Goal: Information Seeking & Learning: Learn about a topic

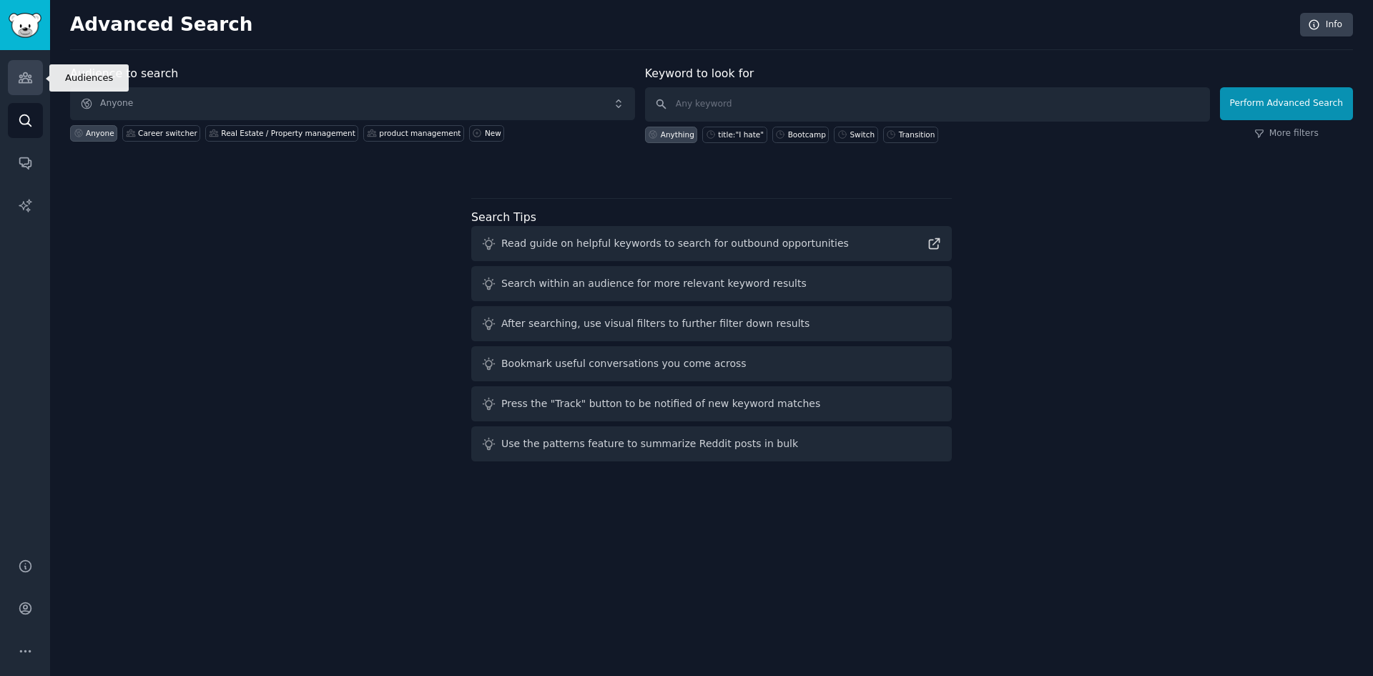
click at [21, 69] on link "Audiences" at bounding box center [25, 77] width 35 height 35
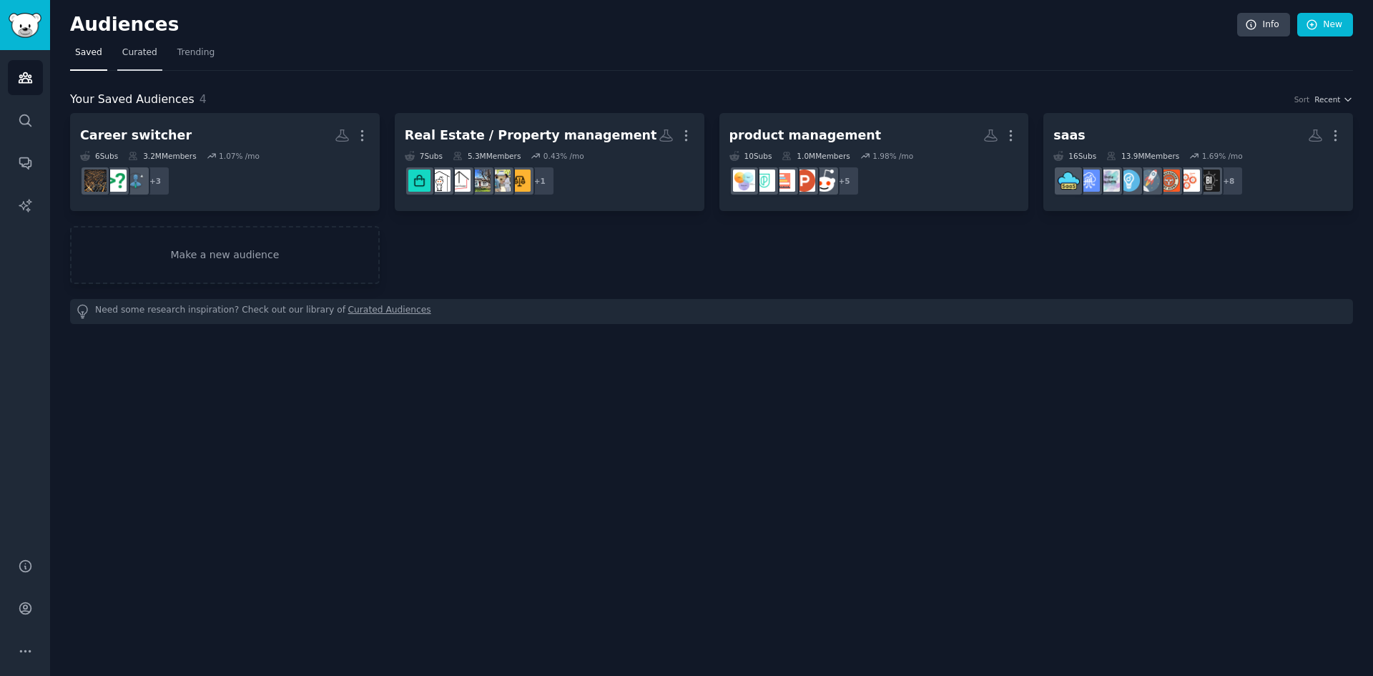
click at [136, 54] on span "Curated" at bounding box center [139, 52] width 35 height 13
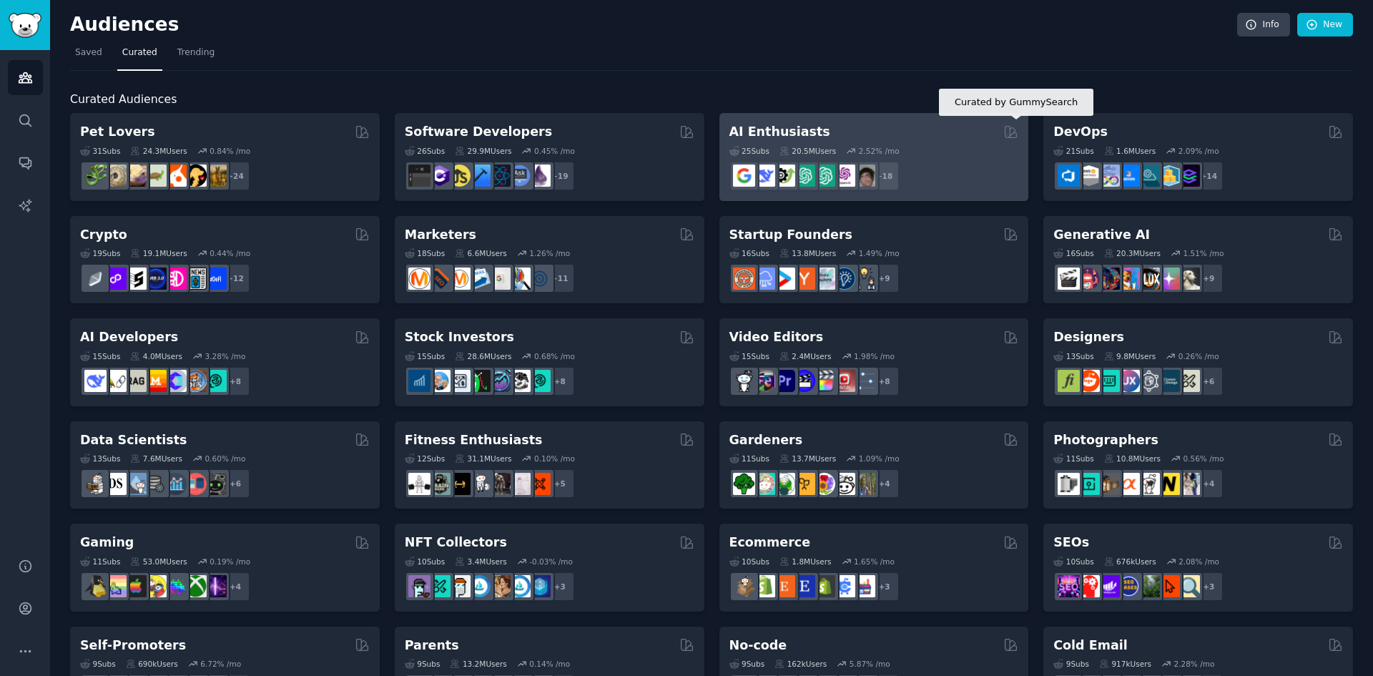
click at [945, 159] on div "25 Sub s 20.5M Users 2.52 % /mo r/cursor, r/Bard, r/perplexity_ai, r/GeminiAI, …" at bounding box center [874, 166] width 290 height 50
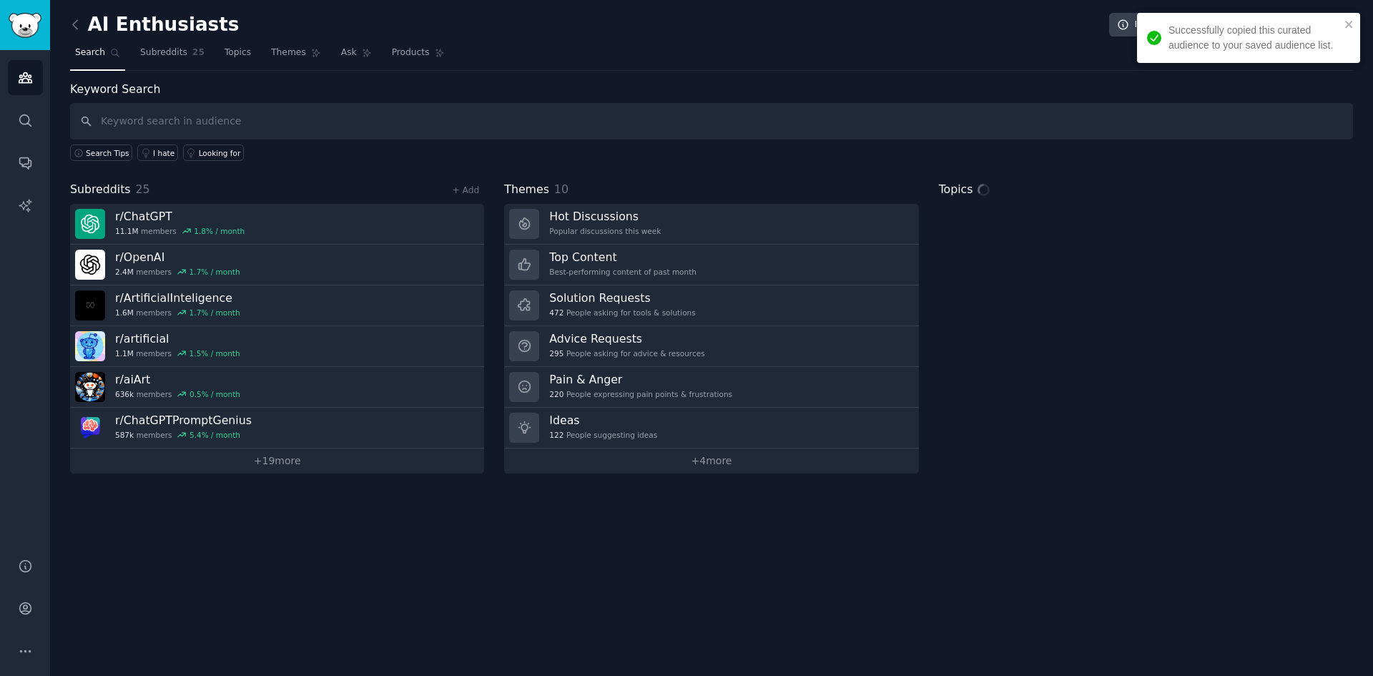
click at [271, 106] on input "text" at bounding box center [711, 121] width 1283 height 36
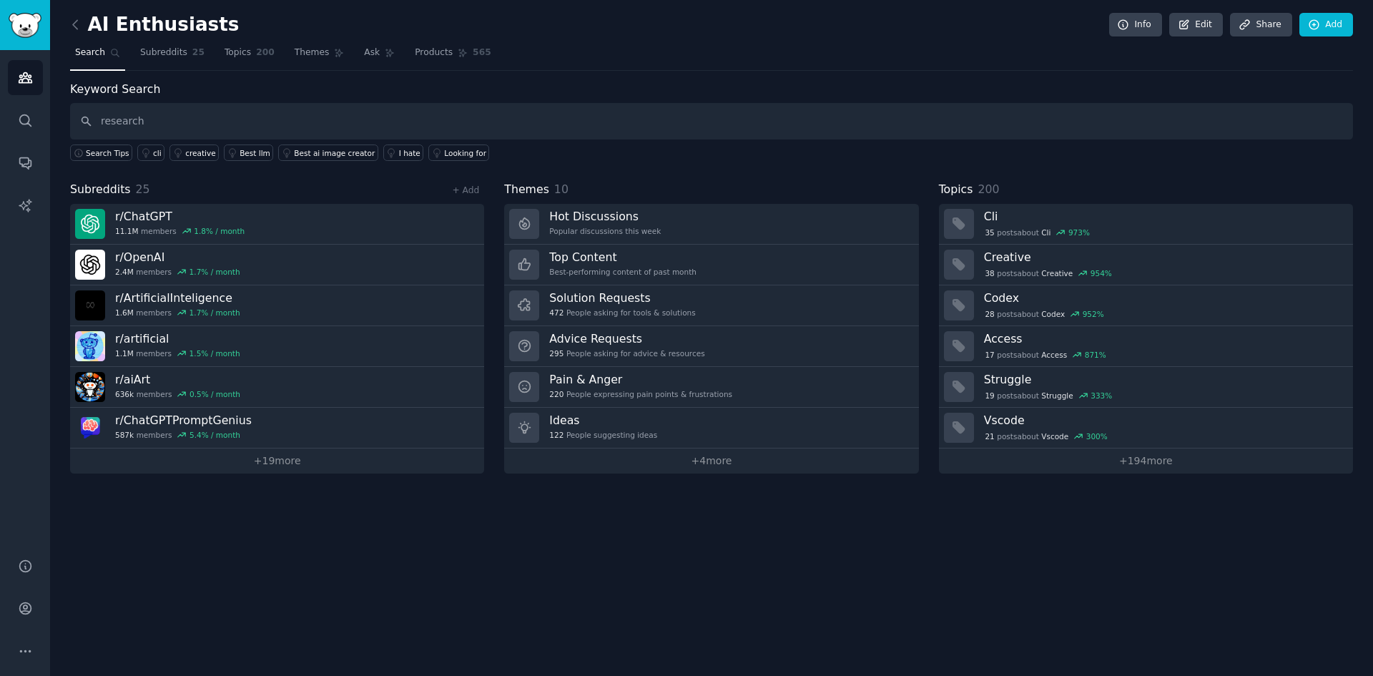
type input "research"
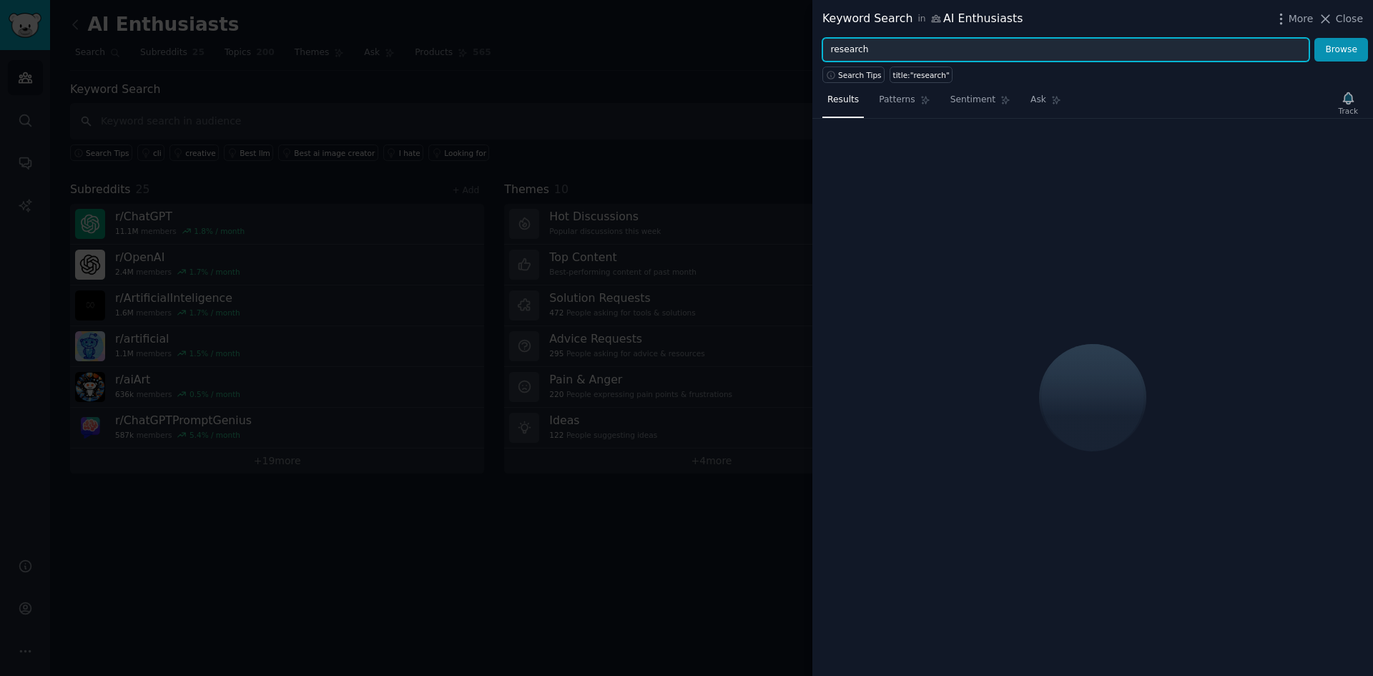
click at [954, 49] on input "research" at bounding box center [1065, 50] width 487 height 24
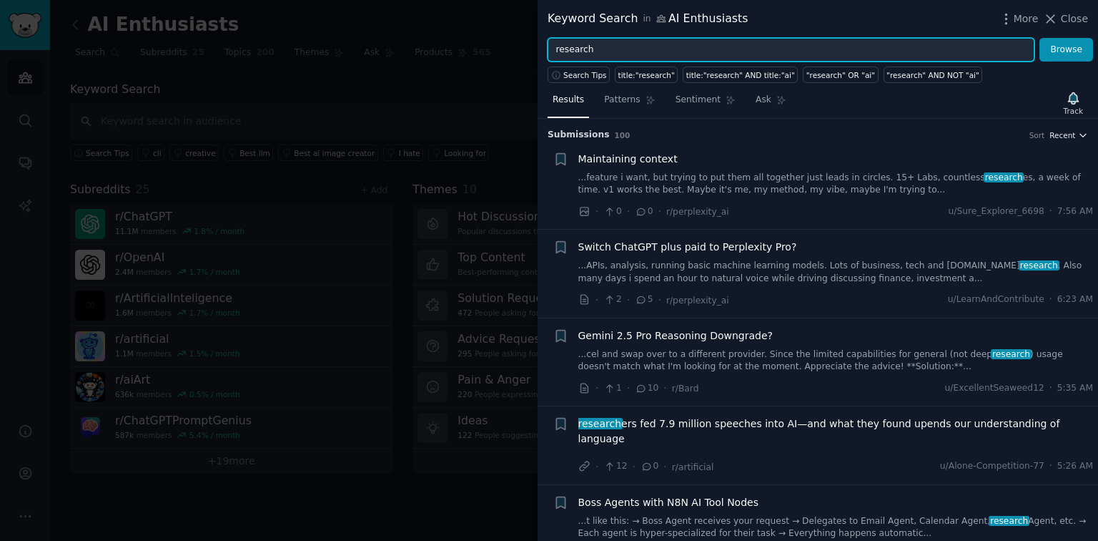
click at [1069, 135] on span "Recent" at bounding box center [1063, 135] width 26 height 10
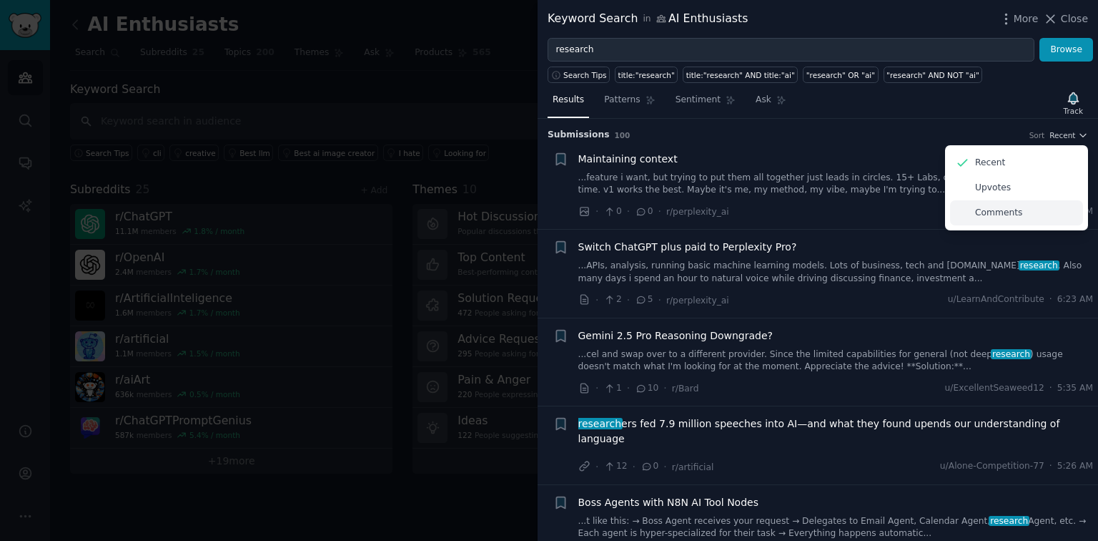
click at [1033, 211] on div "Comments" at bounding box center [1016, 212] width 133 height 25
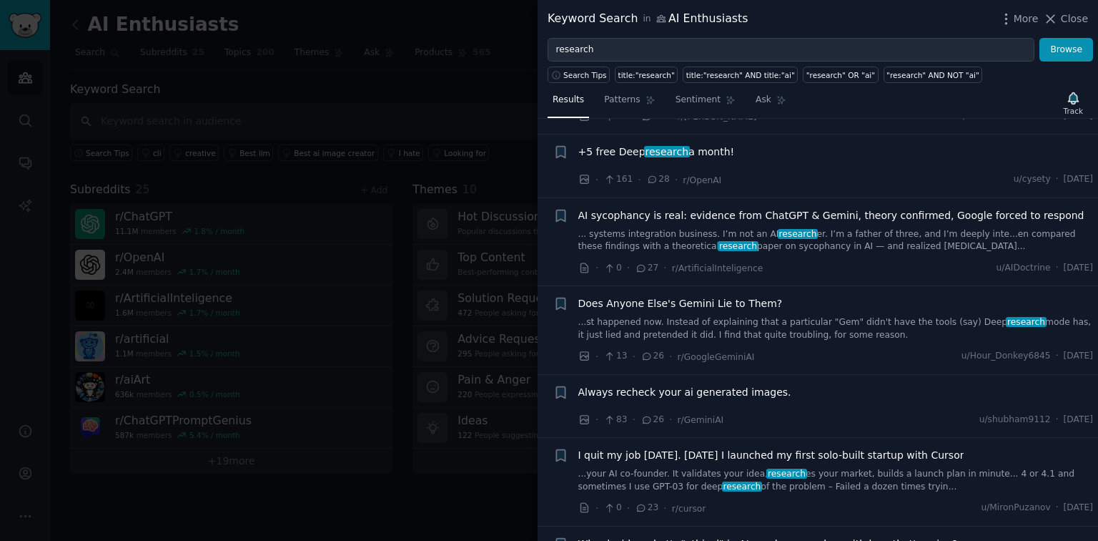
scroll to position [1144, 0]
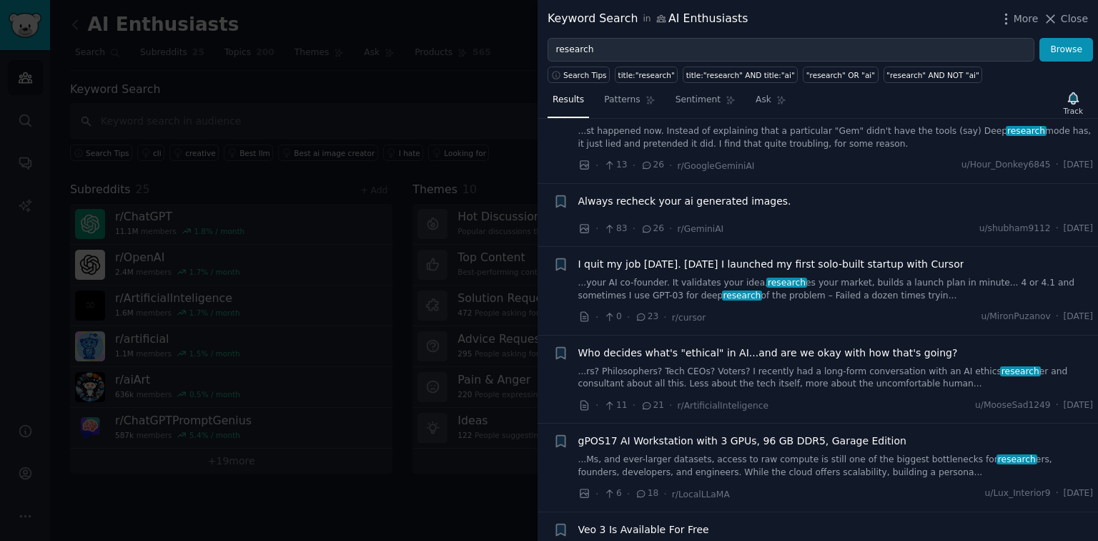
click at [682, 277] on link "...your AI co-founder. It validates your idea, research es your market, builds …" at bounding box center [837, 289] width 516 height 25
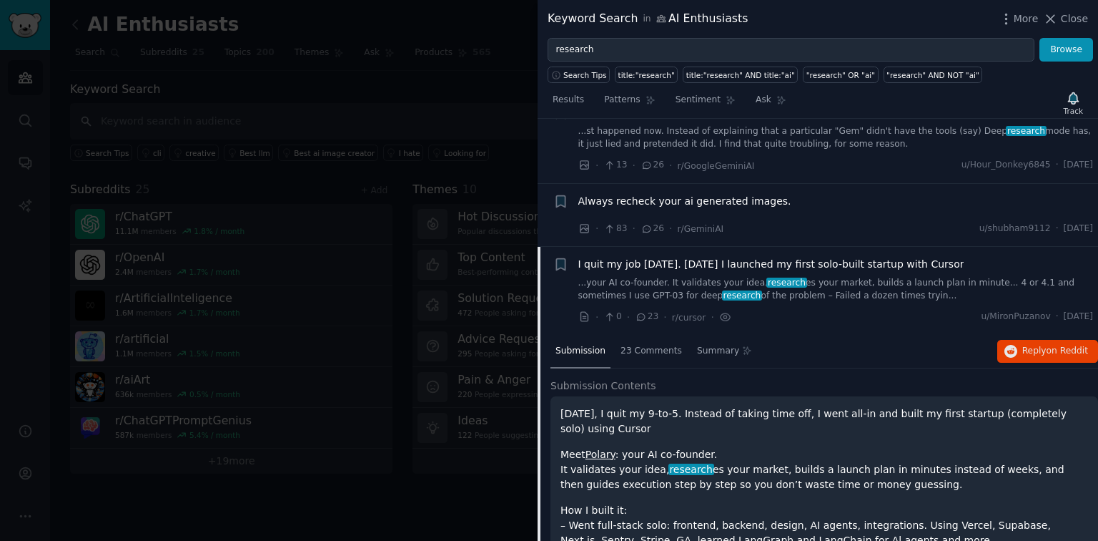
scroll to position [1255, 0]
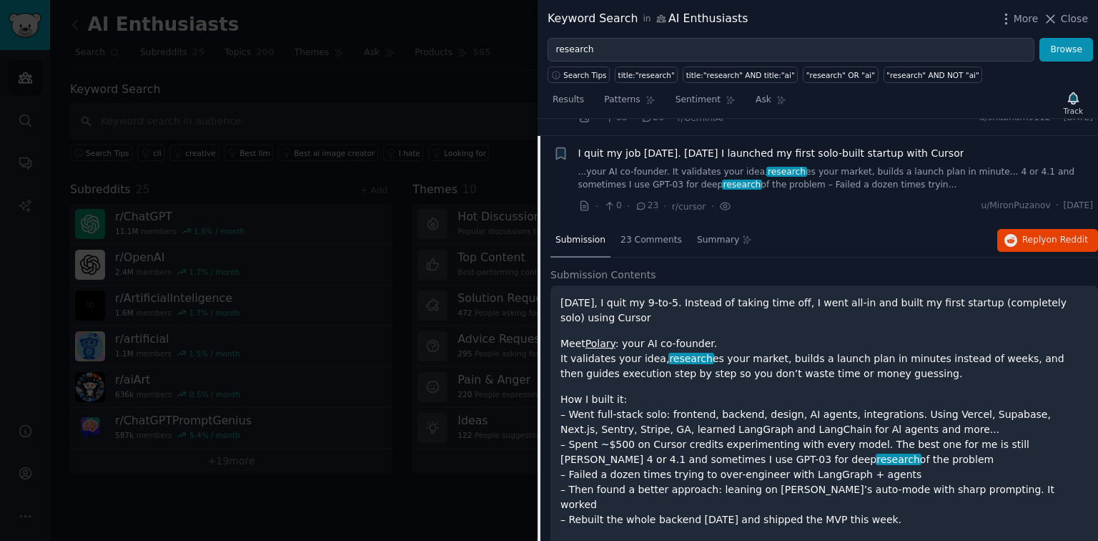
click at [375, 205] on div at bounding box center [549, 270] width 1098 height 541
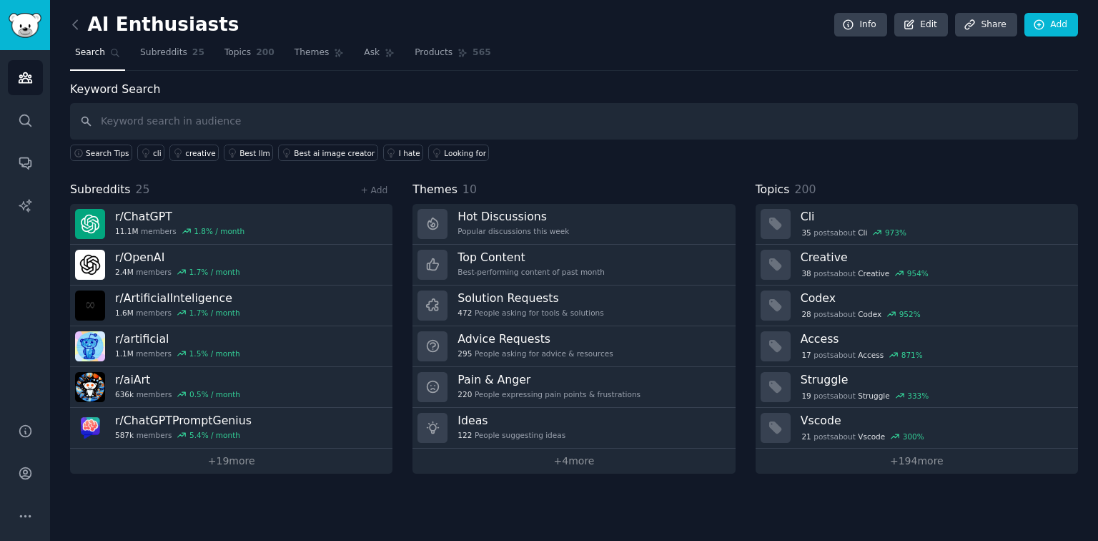
click at [69, 29] on div "AI Enthusiasts Info Edit Share Add Search Subreddits 25 Topics 200 Themes Ask P…" at bounding box center [574, 270] width 1048 height 541
click at [74, 24] on icon at bounding box center [75, 24] width 15 height 15
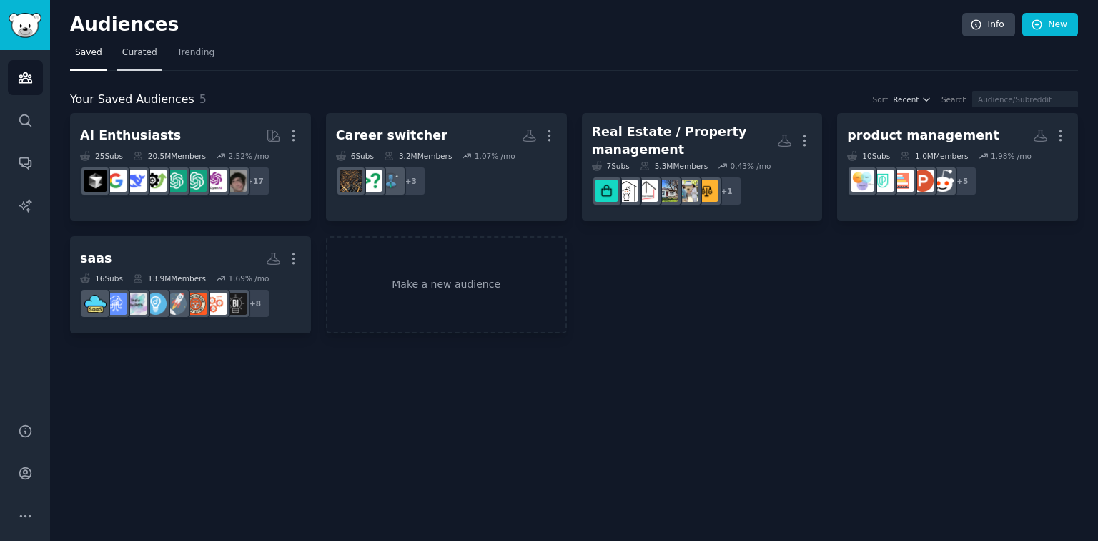
click at [139, 66] on link "Curated" at bounding box center [139, 55] width 45 height 29
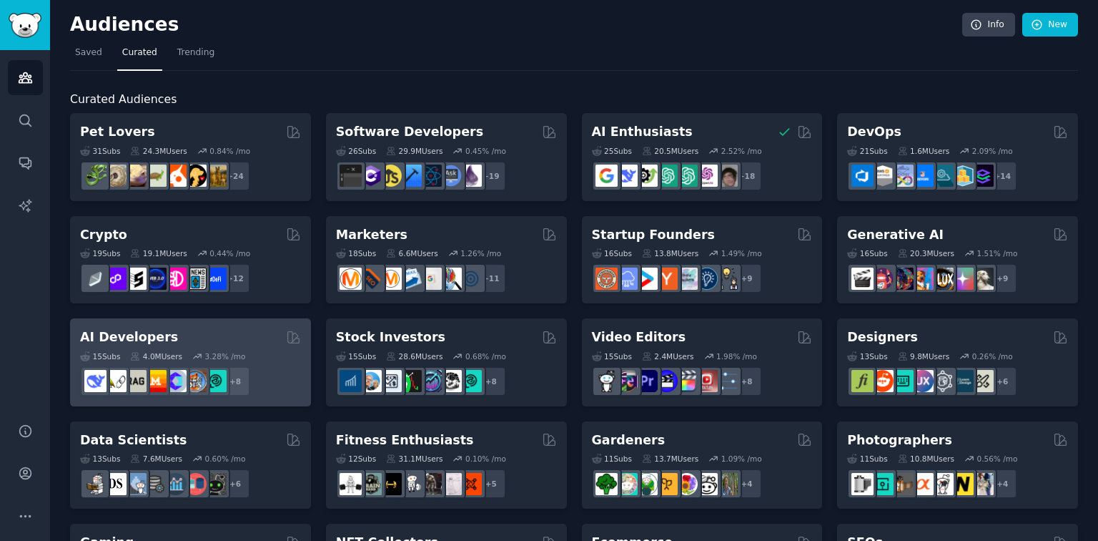
click at [270, 351] on div "15 Sub s 4.0M Users 3.28 % /mo" at bounding box center [190, 356] width 221 height 10
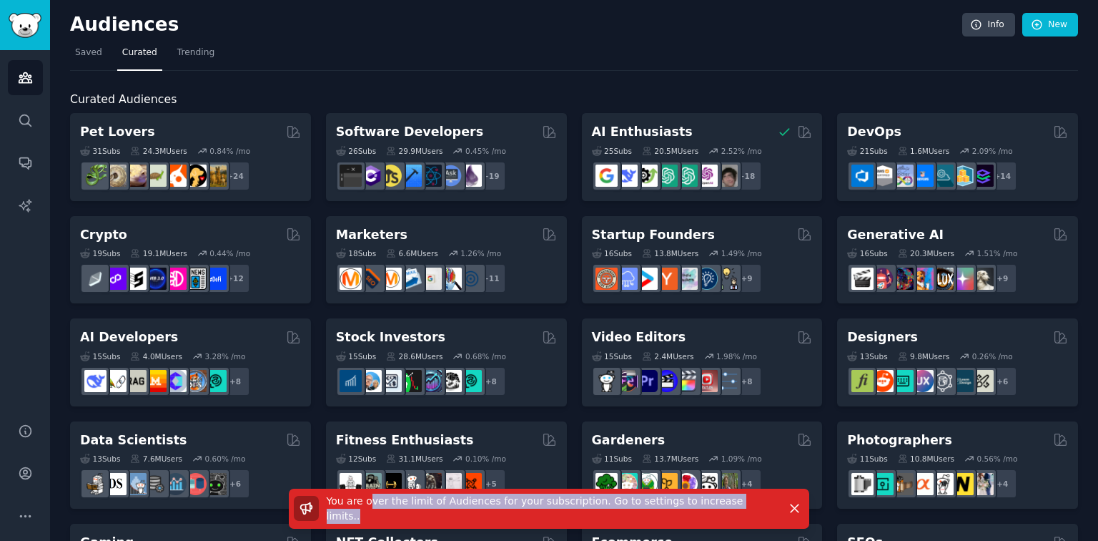
drag, startPoint x: 368, startPoint y: 513, endPoint x: 741, endPoint y: 520, distance: 373.3
click at [740, 521] on div "You are over the limit of Audiences for your subscription. Go to settings to in…" at bounding box center [535, 508] width 483 height 30
click at [72, 51] on link "Saved" at bounding box center [88, 55] width 37 height 29
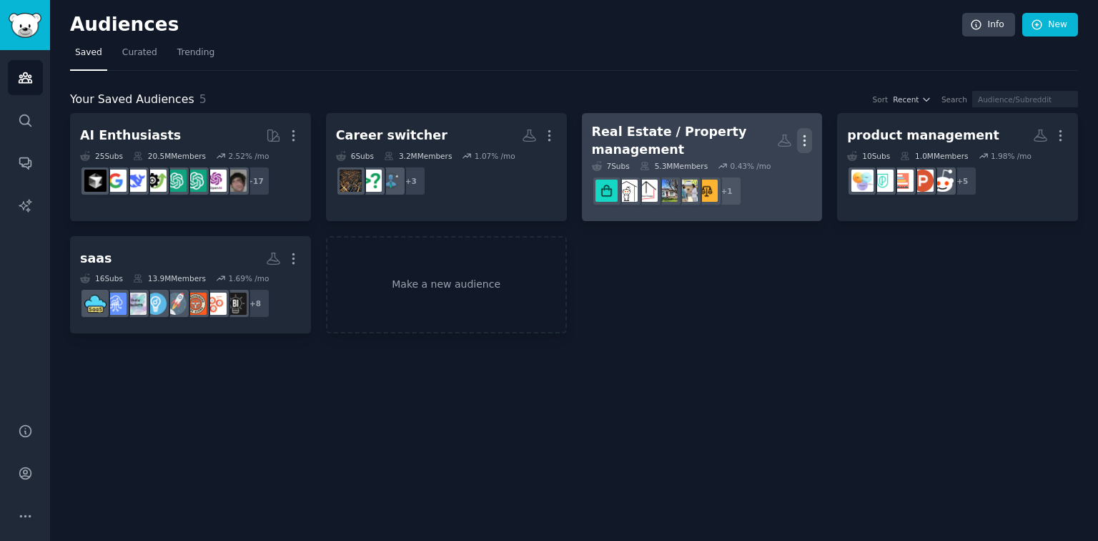
click at [803, 139] on icon "button" at bounding box center [804, 140] width 15 height 15
click at [766, 163] on p "Delete" at bounding box center [765, 170] width 33 height 15
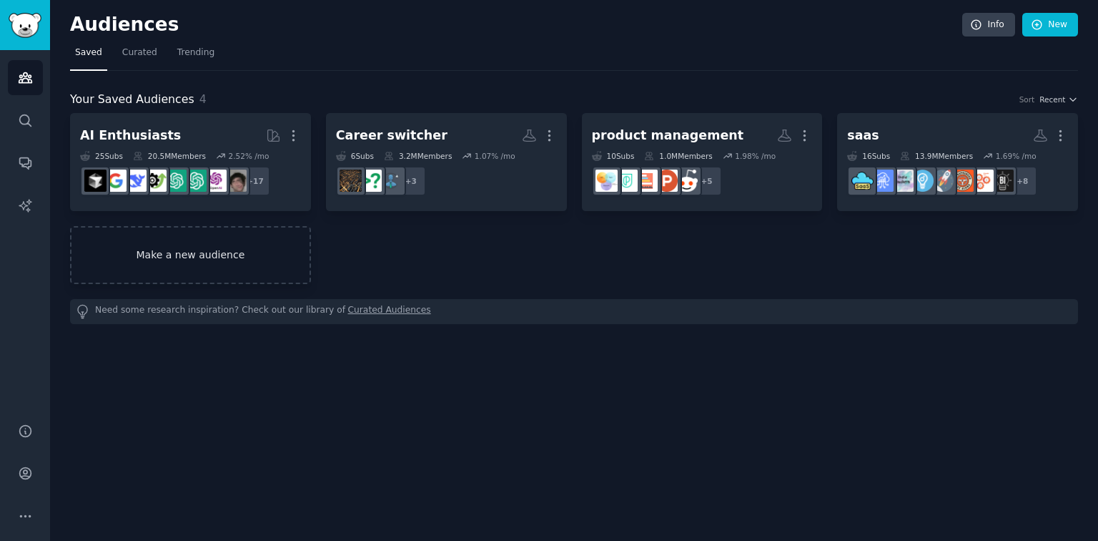
click at [140, 243] on link "Make a new audience" at bounding box center [190, 255] width 241 height 58
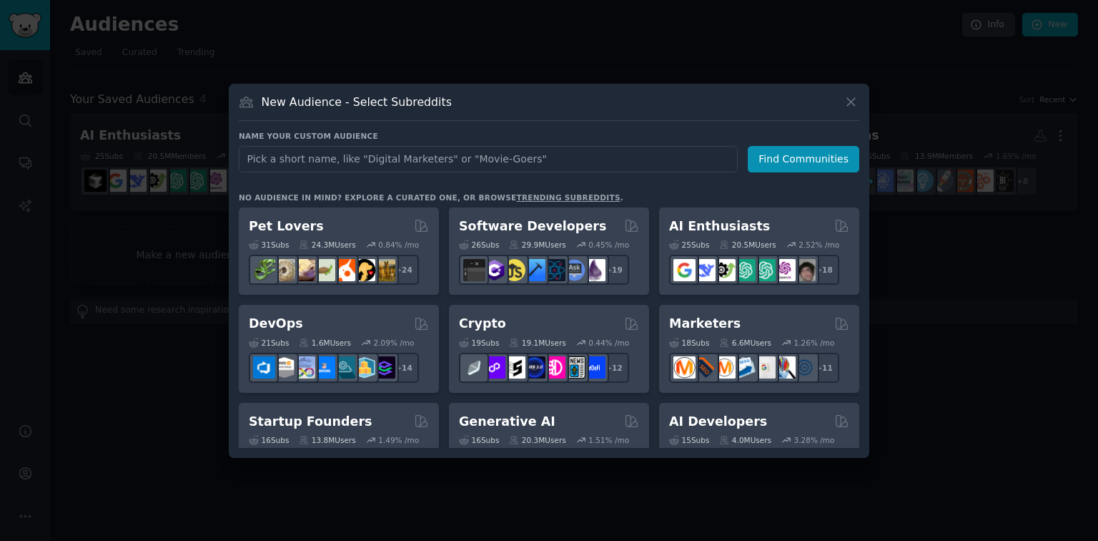
click at [77, 215] on div at bounding box center [549, 270] width 1098 height 541
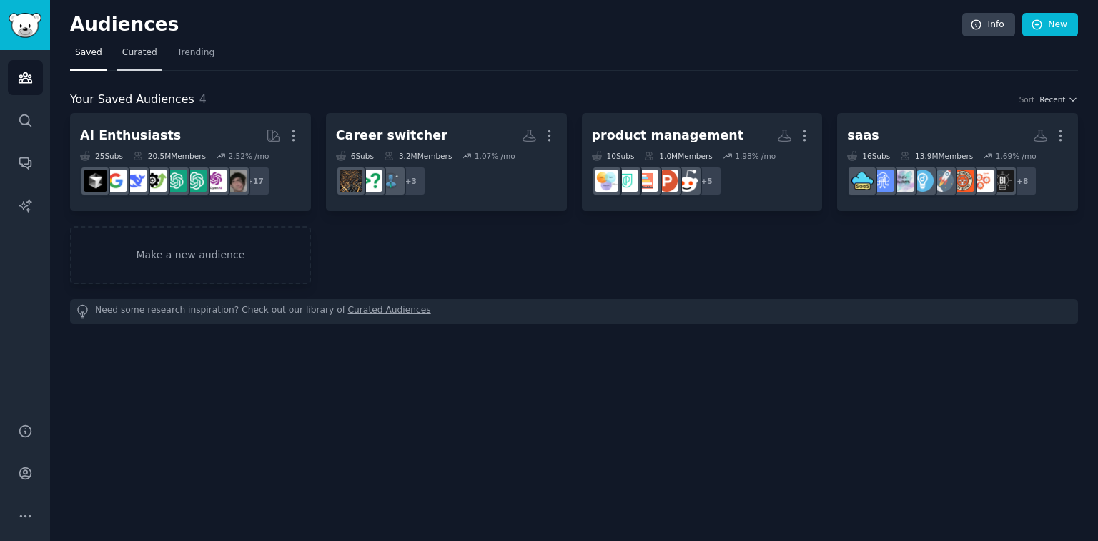
click at [154, 49] on link "Curated" at bounding box center [139, 55] width 45 height 29
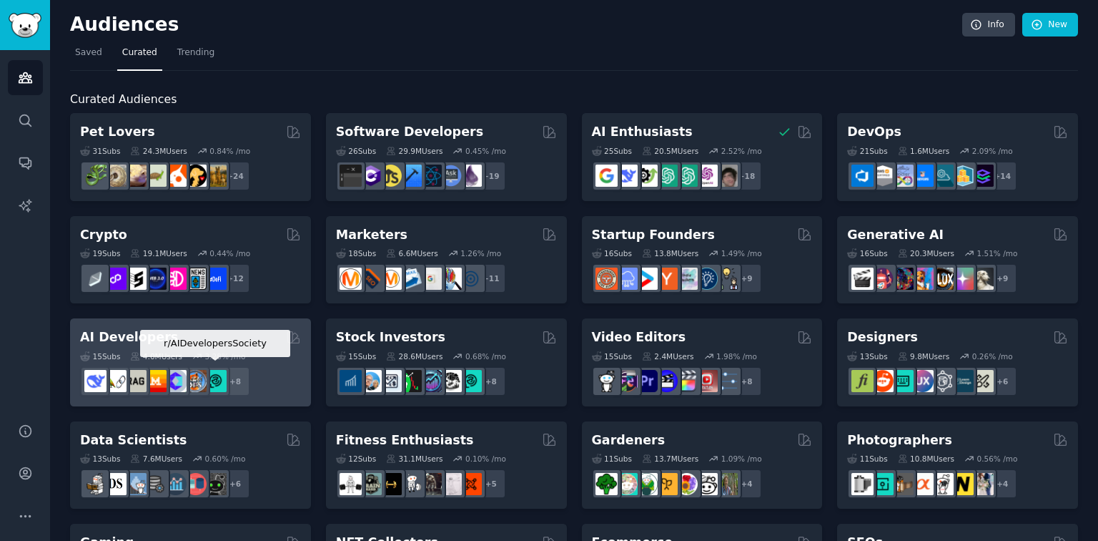
click at [227, 369] on div at bounding box center [215, 381] width 30 height 30
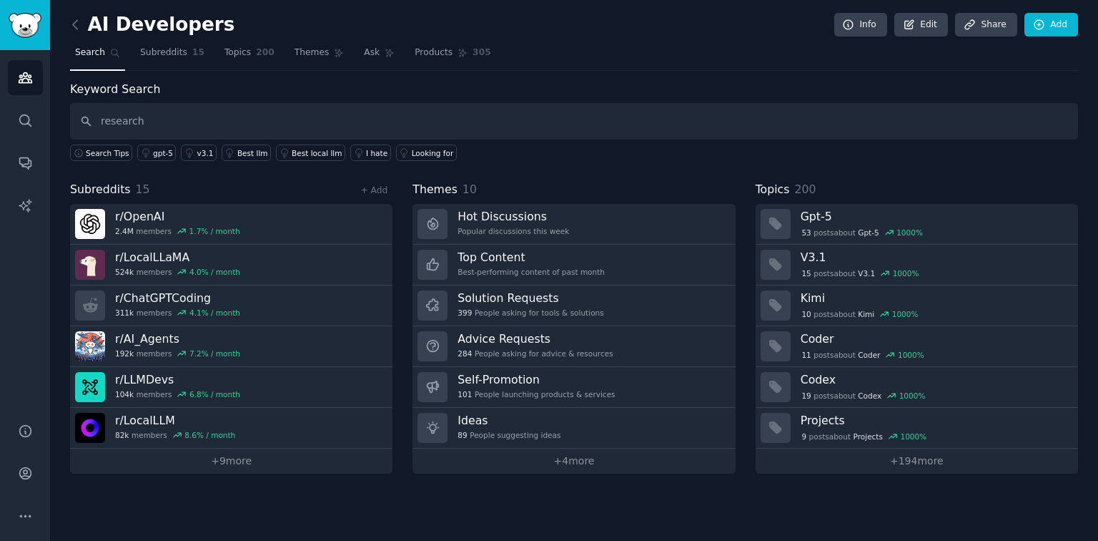
type input "research"
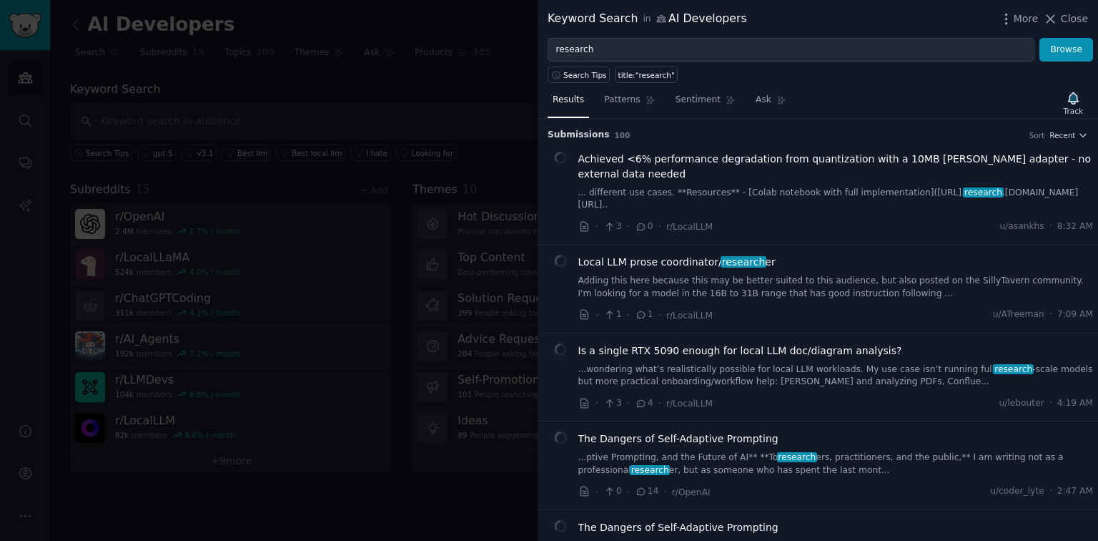
click at [1071, 139] on h3 "Submission s 100 Sort Recent" at bounding box center [818, 135] width 541 height 13
click at [1061, 132] on span "Recent" at bounding box center [1063, 135] width 26 height 10
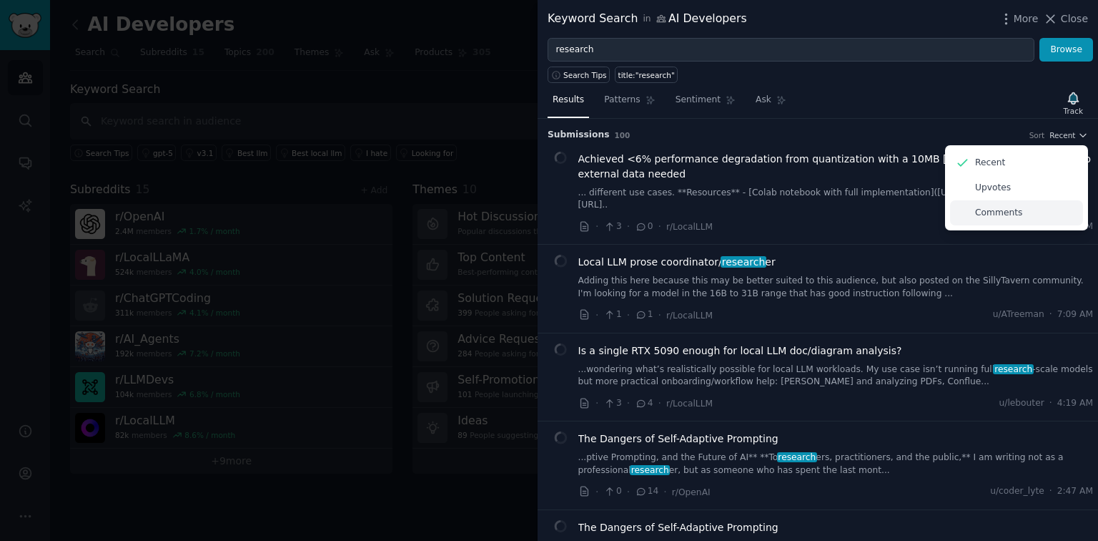
click at [1029, 209] on div "Comments" at bounding box center [1016, 212] width 133 height 25
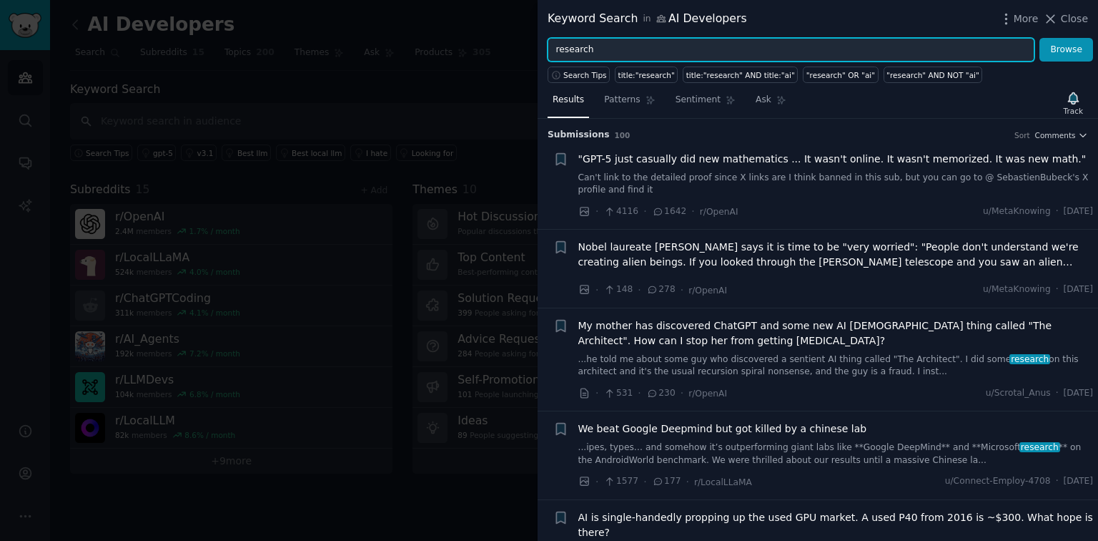
click at [620, 47] on input "research" at bounding box center [791, 50] width 487 height 24
click at [1040, 38] on button "Browse" at bounding box center [1067, 50] width 54 height 24
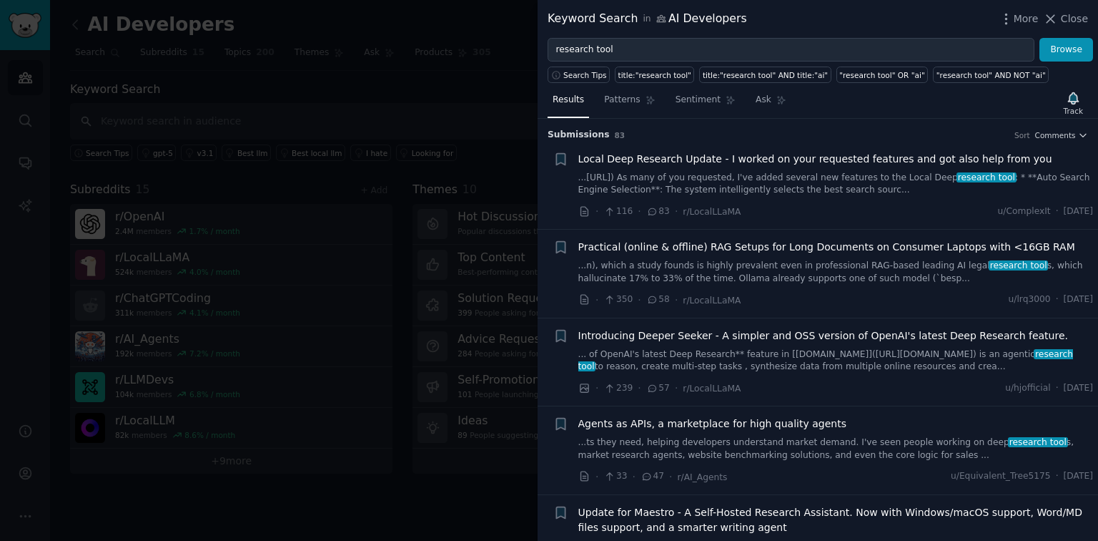
click at [827, 180] on link "...[URL]) As many of you requested, I've added several new features to the Loca…" at bounding box center [837, 184] width 516 height 25
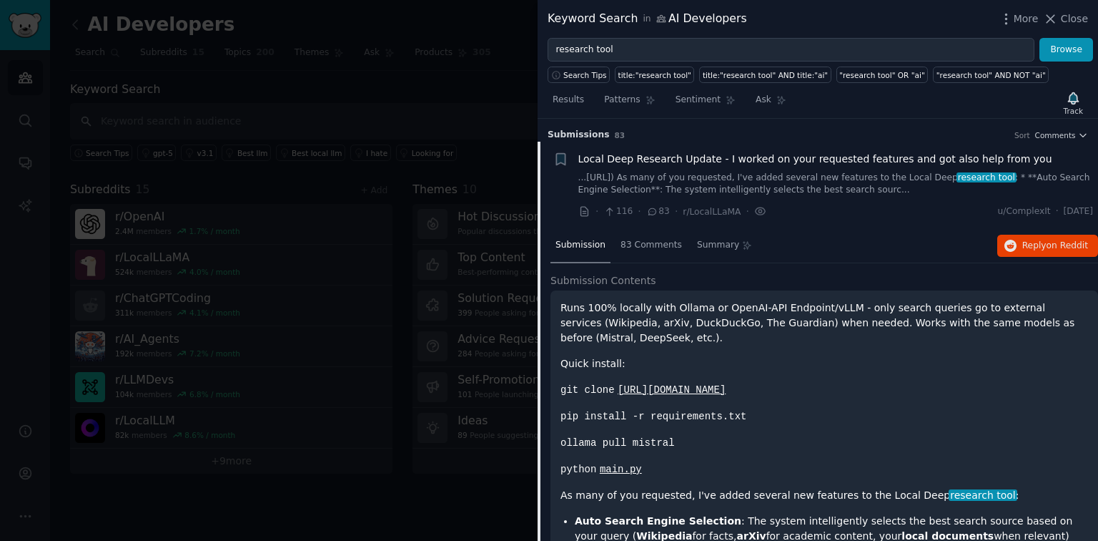
click at [824, 162] on span "Local Deep Research Update - I worked on your requested features and got also h…" at bounding box center [816, 159] width 474 height 15
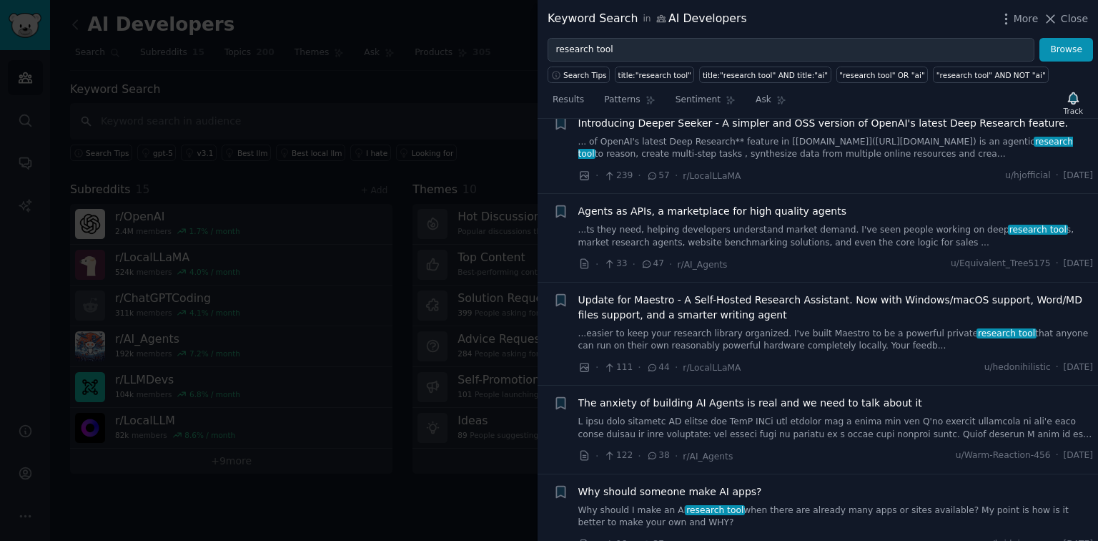
scroll to position [403, 0]
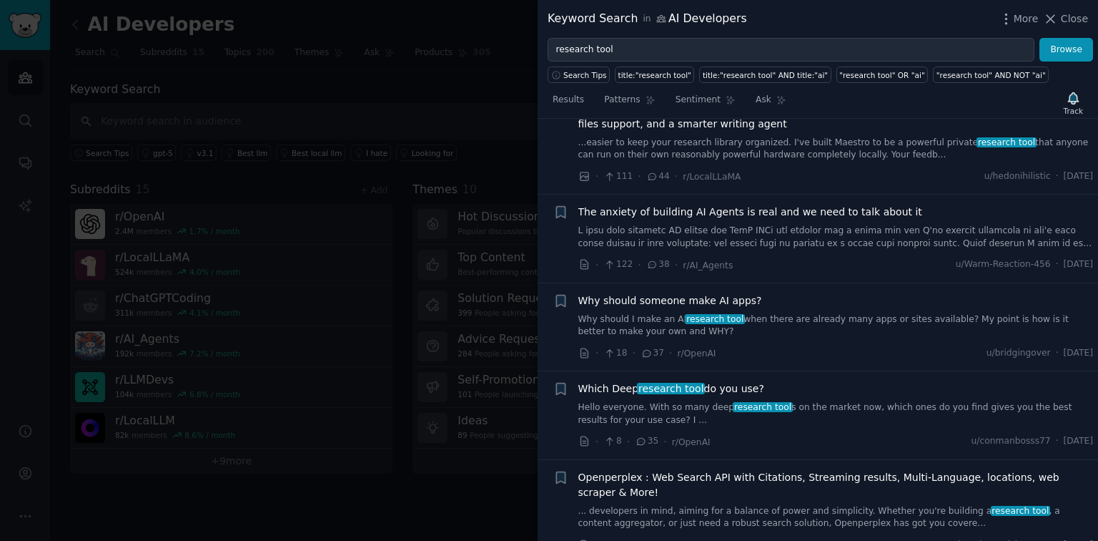
click at [820, 319] on link "Why should I make an AI research tool when there are already many apps or sites…" at bounding box center [837, 325] width 516 height 25
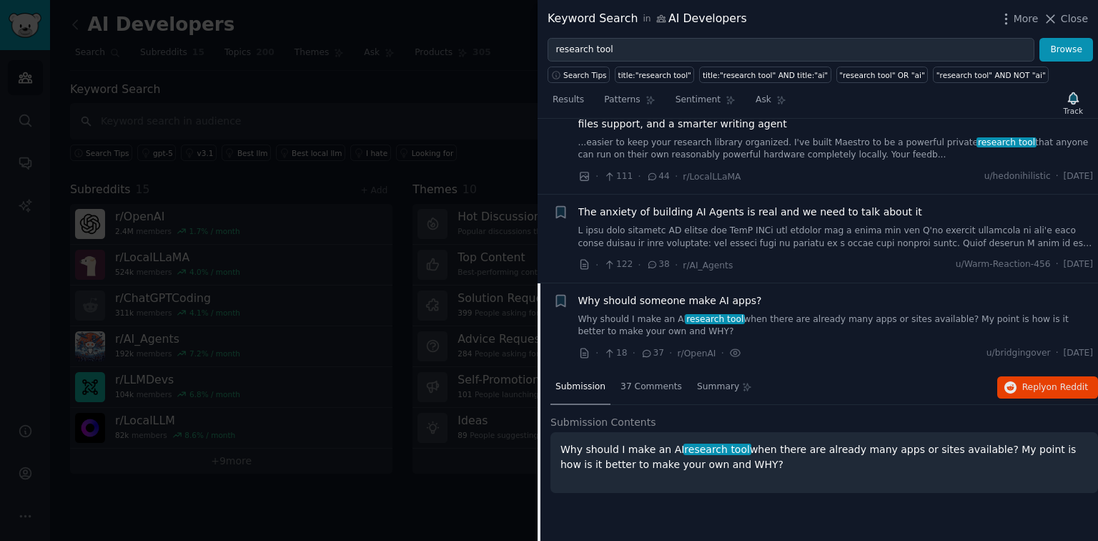
scroll to position [566, 0]
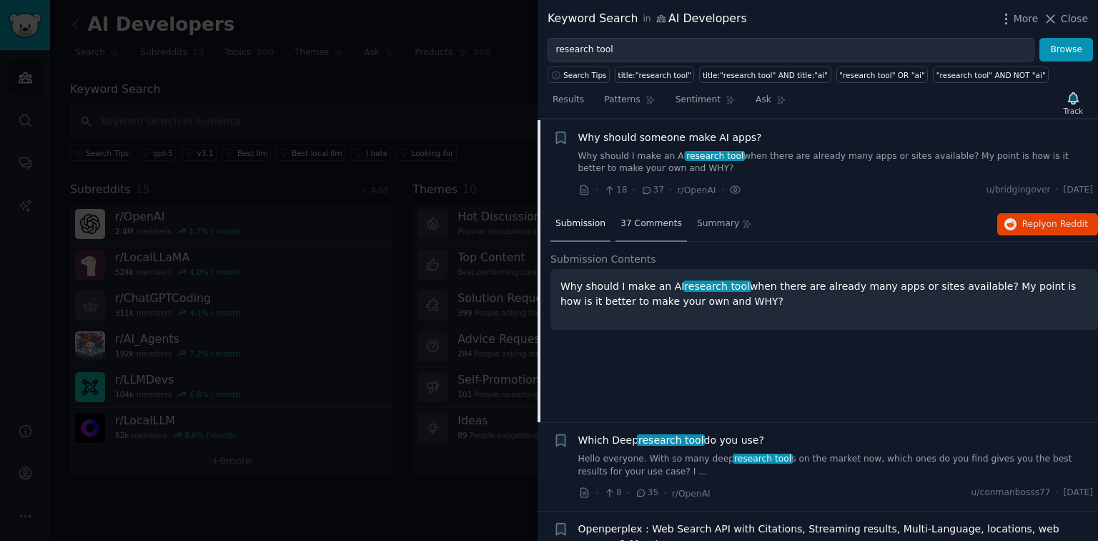
click at [641, 223] on span "37 Comments" at bounding box center [651, 223] width 61 height 13
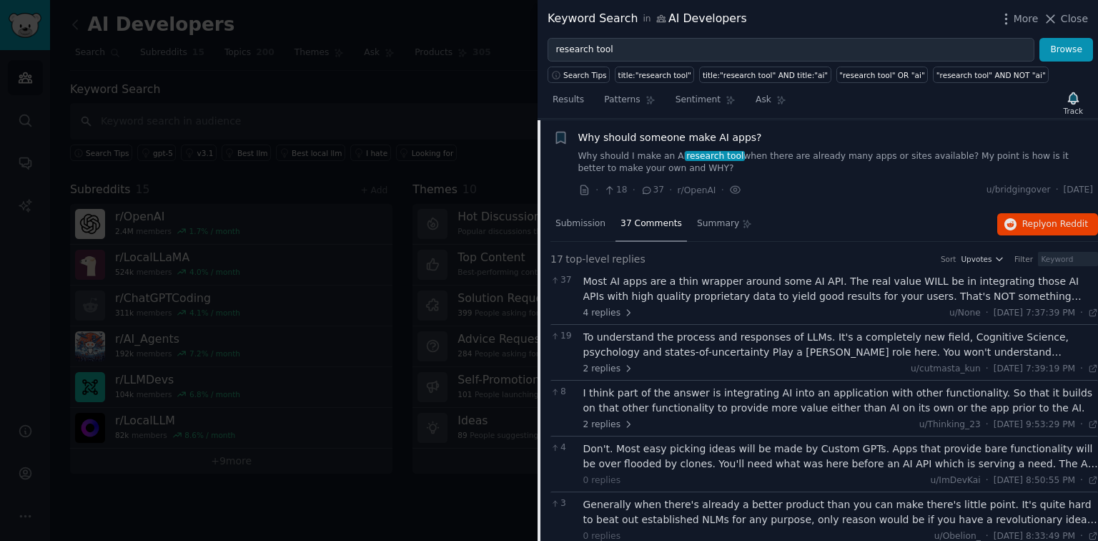
click at [975, 286] on div "Most AI apps are a thin wrapper around some AI API. The real value WILL be in i…" at bounding box center [842, 289] width 516 height 30
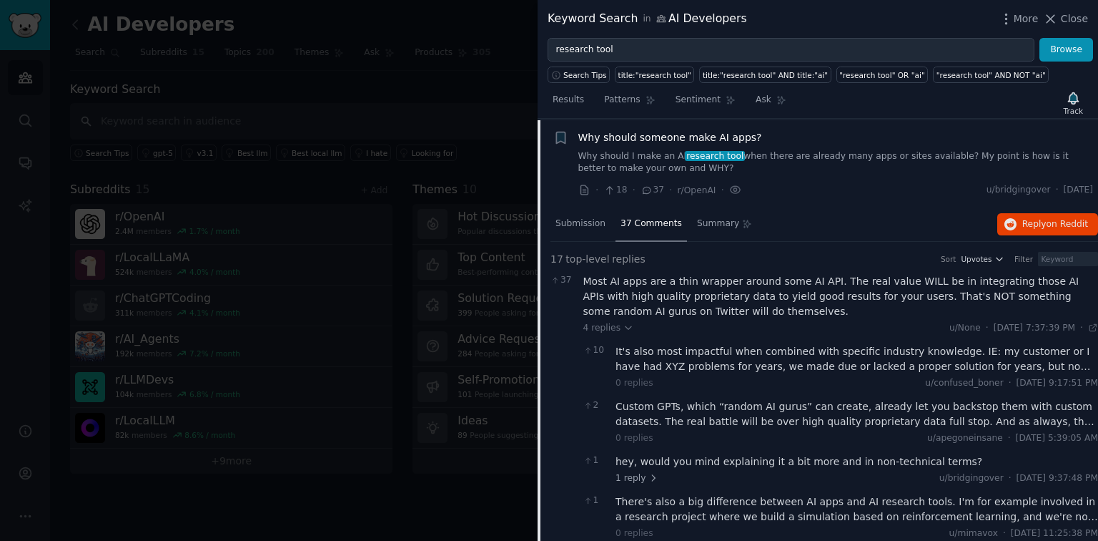
click at [766, 147] on div "Why should someone make AI apps? Why should I make an AI research tool when the…" at bounding box center [837, 152] width 516 height 45
click at [719, 140] on span "Why should someone make AI apps?" at bounding box center [671, 137] width 184 height 15
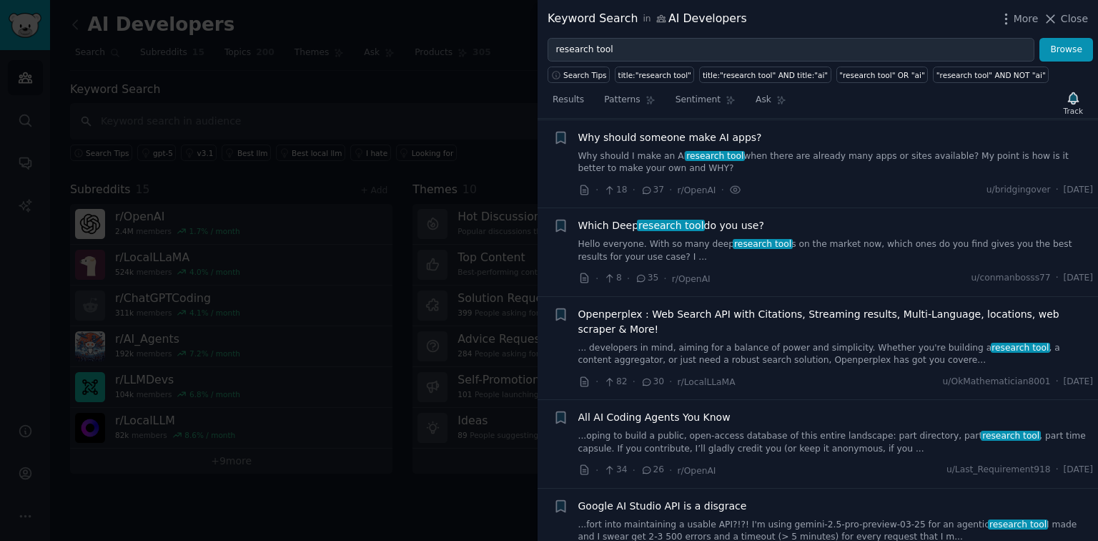
click at [693, 235] on div "Which Deep research tool do you use? Hello everyone. With so many deep research…" at bounding box center [837, 240] width 516 height 45
click at [697, 215] on li "+ Which Deep research tool do you use? Hello everyone. With so many deep resear…" at bounding box center [818, 252] width 561 height 88
click at [701, 218] on span "Which Deep research tool do you use?" at bounding box center [672, 225] width 186 height 15
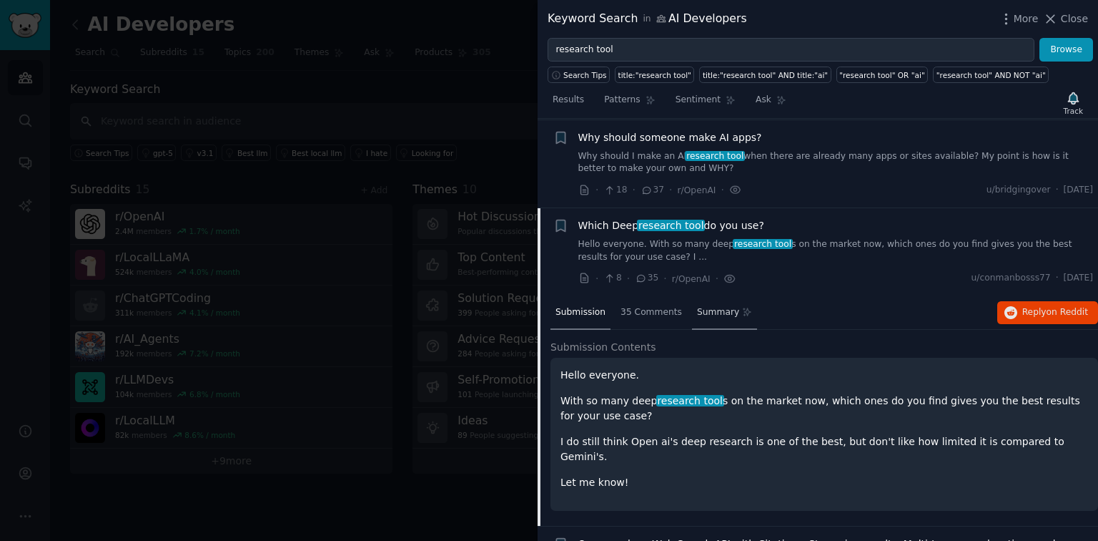
scroll to position [655, 0]
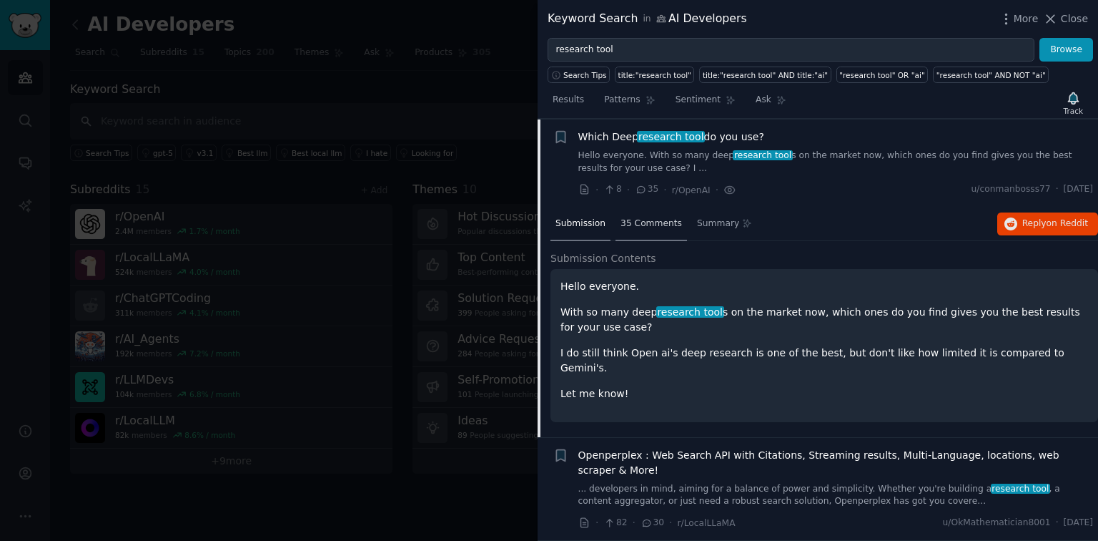
click at [617, 212] on div "35 Comments" at bounding box center [652, 224] width 72 height 34
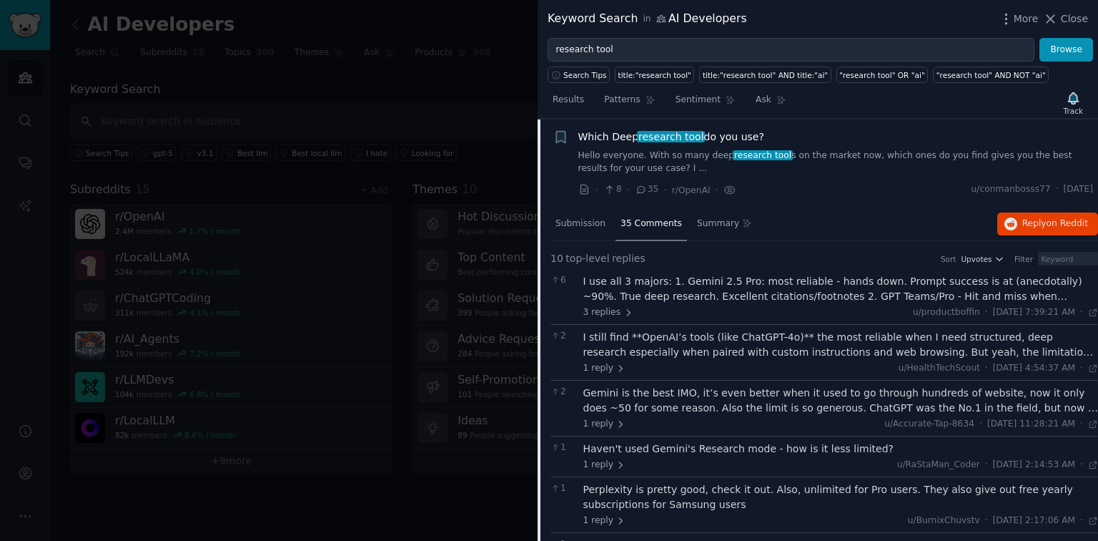
click at [907, 288] on div "I use all 3 majors: 1. Gemini 2.5 Pro: most reliable - hands down. Prompt succe…" at bounding box center [842, 289] width 516 height 30
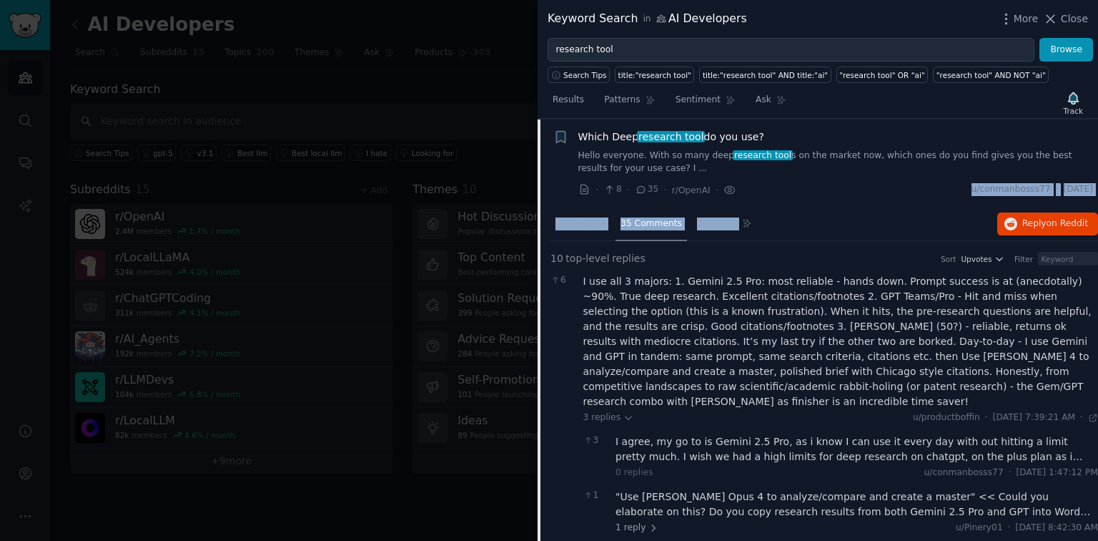
drag, startPoint x: 738, startPoint y: 211, endPoint x: 754, endPoint y: 159, distance: 54.5
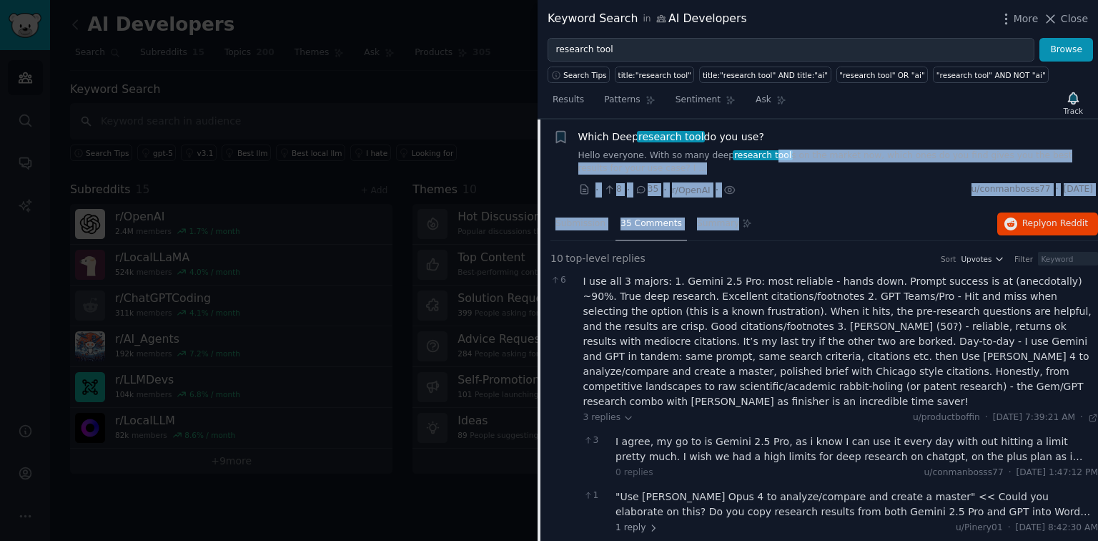
click at [749, 129] on span "Which Deep research tool do you use?" at bounding box center [672, 136] width 186 height 15
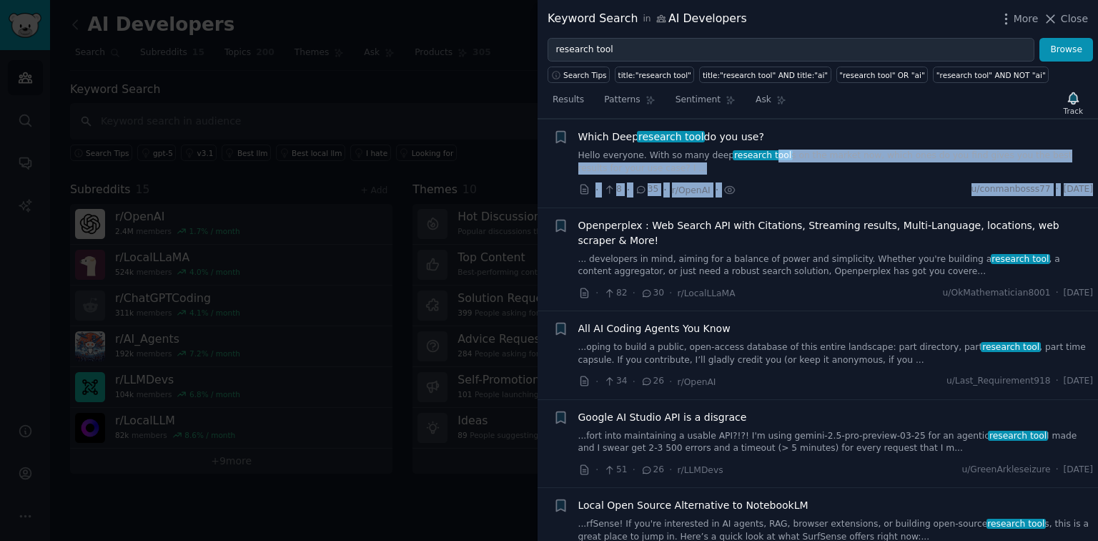
scroll to position [845, 0]
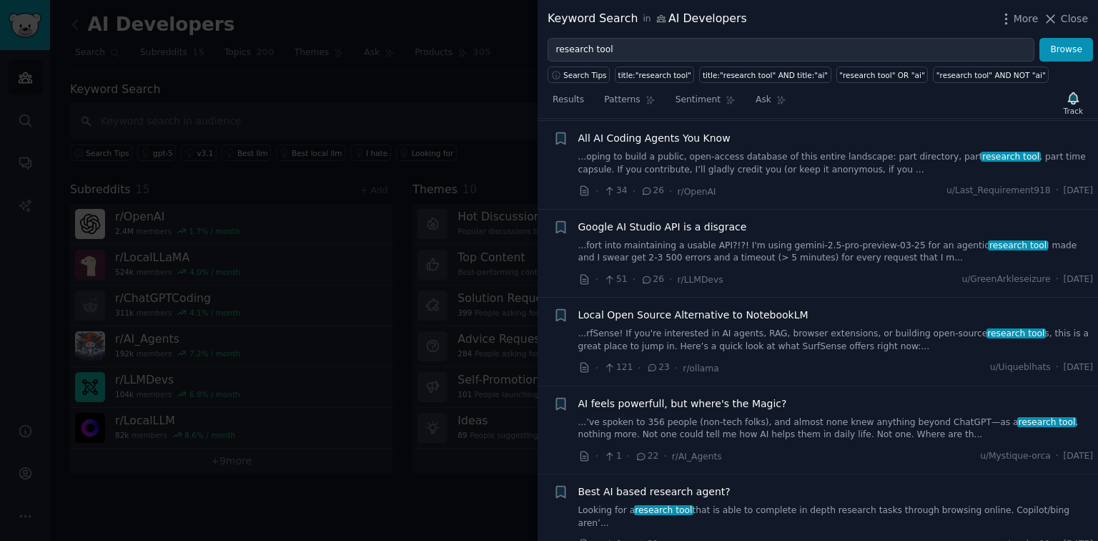
click at [634, 505] on span "research tool" at bounding box center [664, 510] width 60 height 10
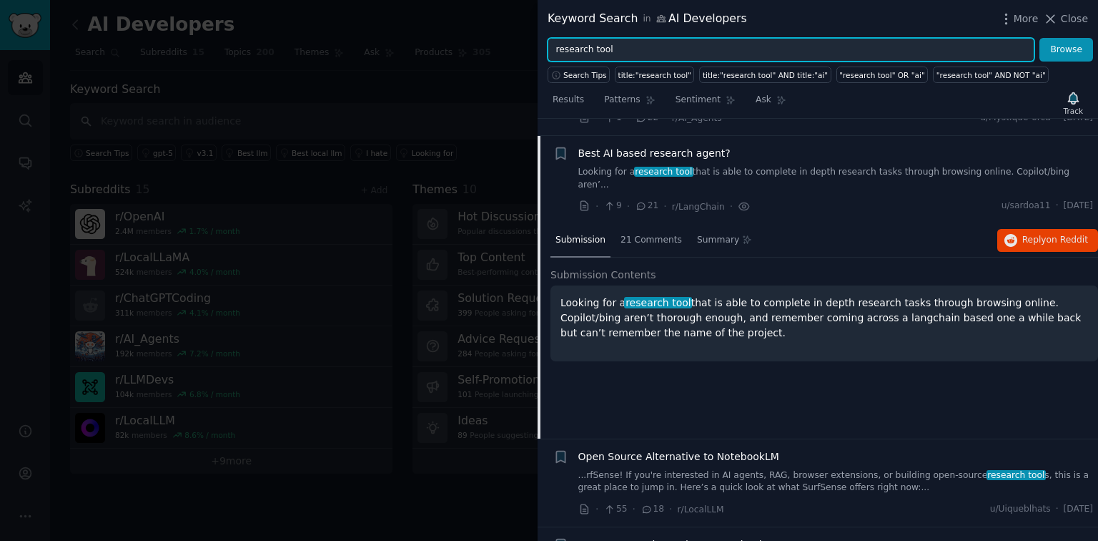
click at [604, 39] on input "research tool" at bounding box center [791, 50] width 487 height 24
drag, startPoint x: 591, startPoint y: 46, endPoint x: 634, endPoint y: 46, distance: 42.9
click at [634, 46] on input "research tool" at bounding box center [791, 50] width 487 height 24
click at [1040, 38] on button "Browse" at bounding box center [1067, 50] width 54 height 24
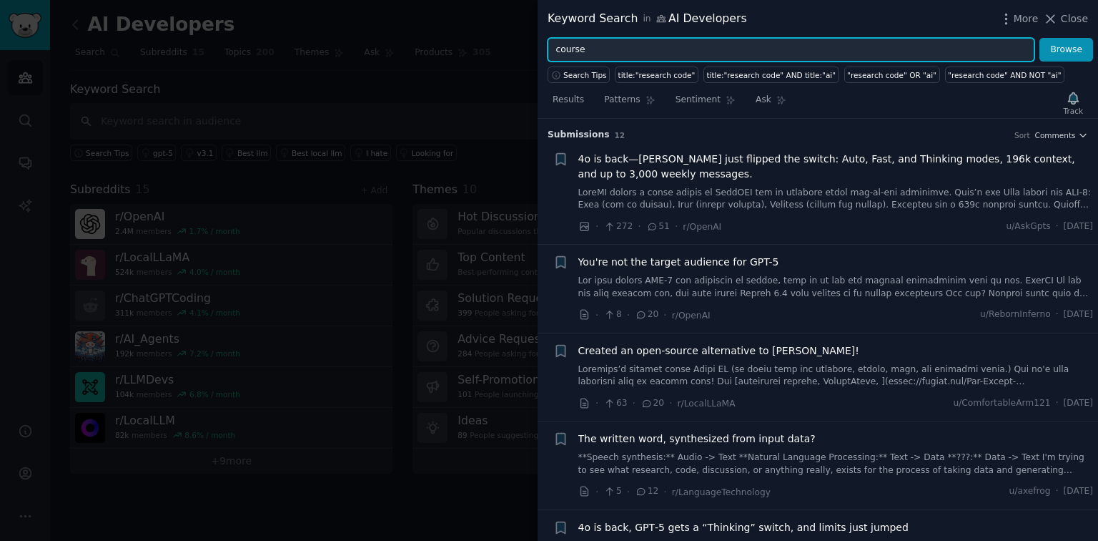
type input "course"
click at [1040, 38] on button "Browse" at bounding box center [1067, 50] width 54 height 24
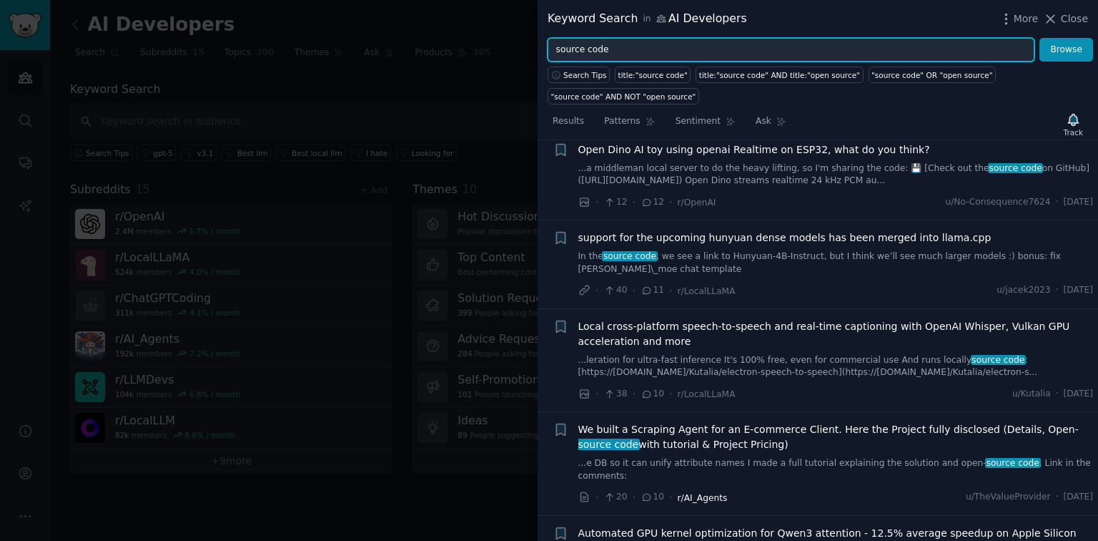
scroll to position [2670, 0]
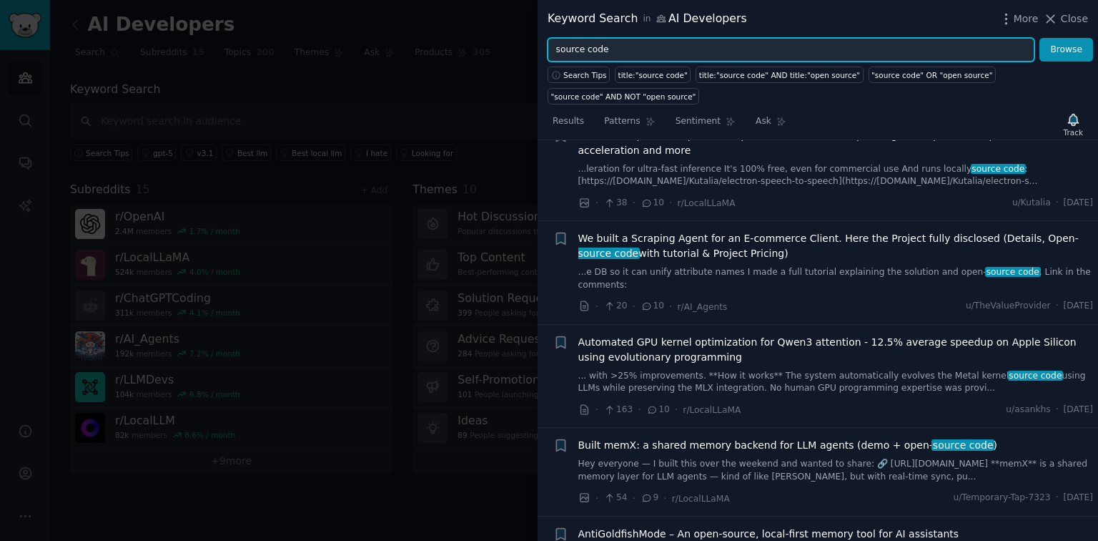
drag, startPoint x: 652, startPoint y: 48, endPoint x: 274, endPoint y: 62, distance: 378.6
click at [274, 62] on div "Keyword Search in AI Developers More Close source code Browse Search Tips title…" at bounding box center [549, 270] width 1098 height 541
click at [1040, 38] on button "Browse" at bounding box center [1067, 50] width 54 height 24
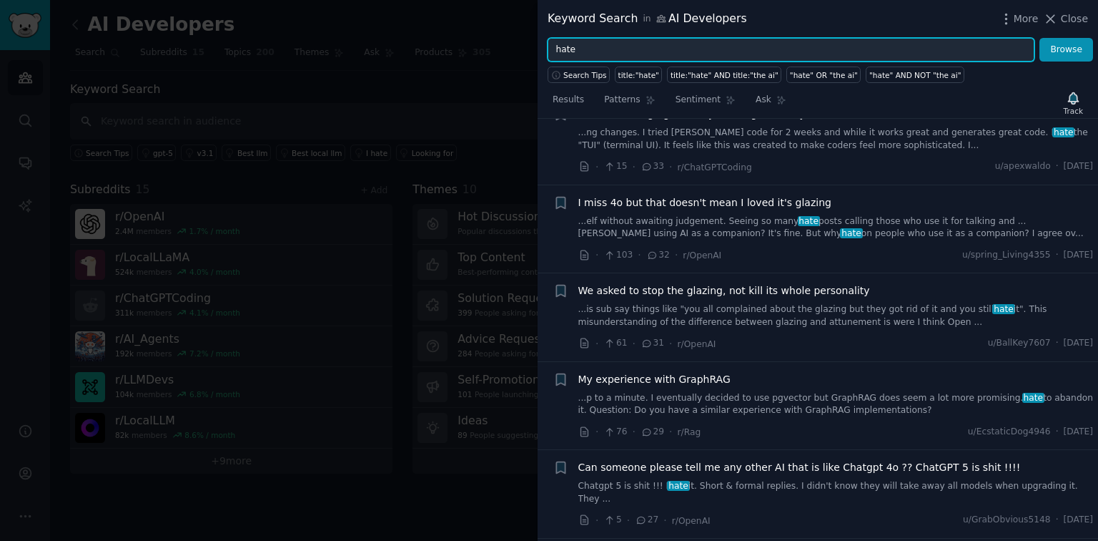
scroll to position [1525, 0]
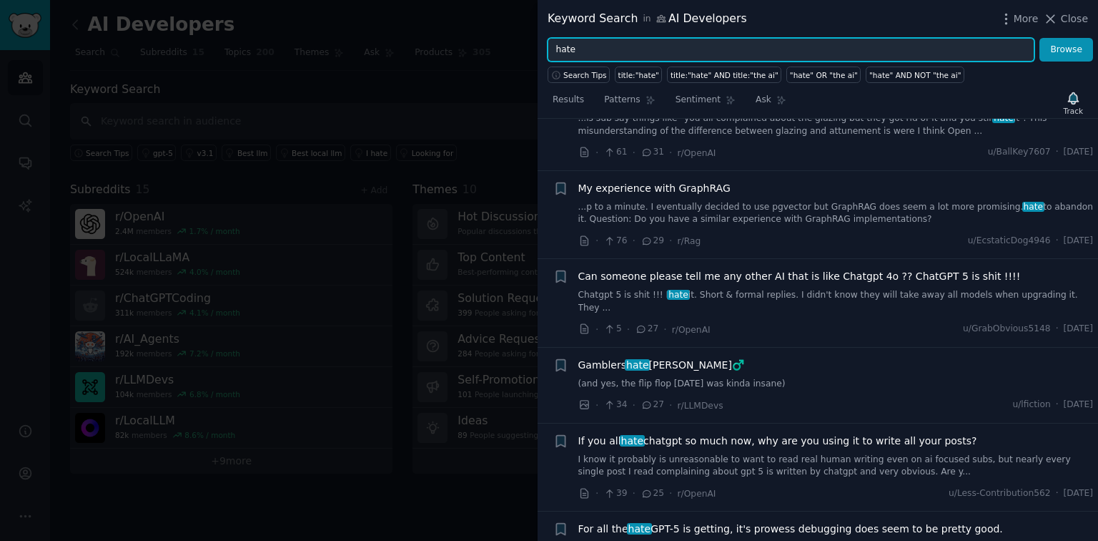
click at [643, 40] on input "hate" at bounding box center [791, 50] width 487 height 24
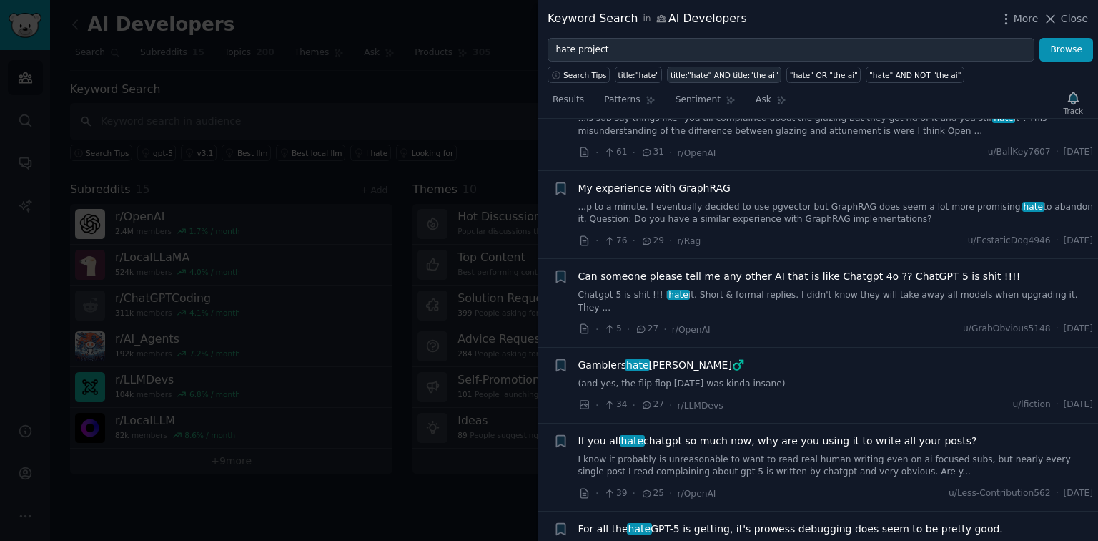
click at [703, 77] on div "title:"hate" AND title:"the ai"" at bounding box center [725, 75] width 108 height 10
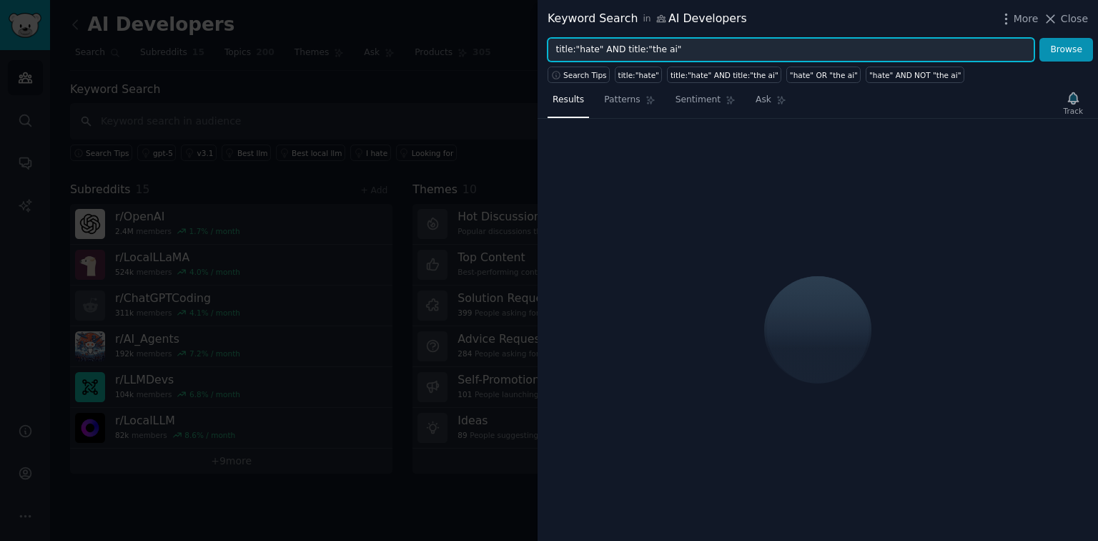
click at [649, 47] on input "title:"hate" AND title:"the ai"" at bounding box center [791, 50] width 487 height 24
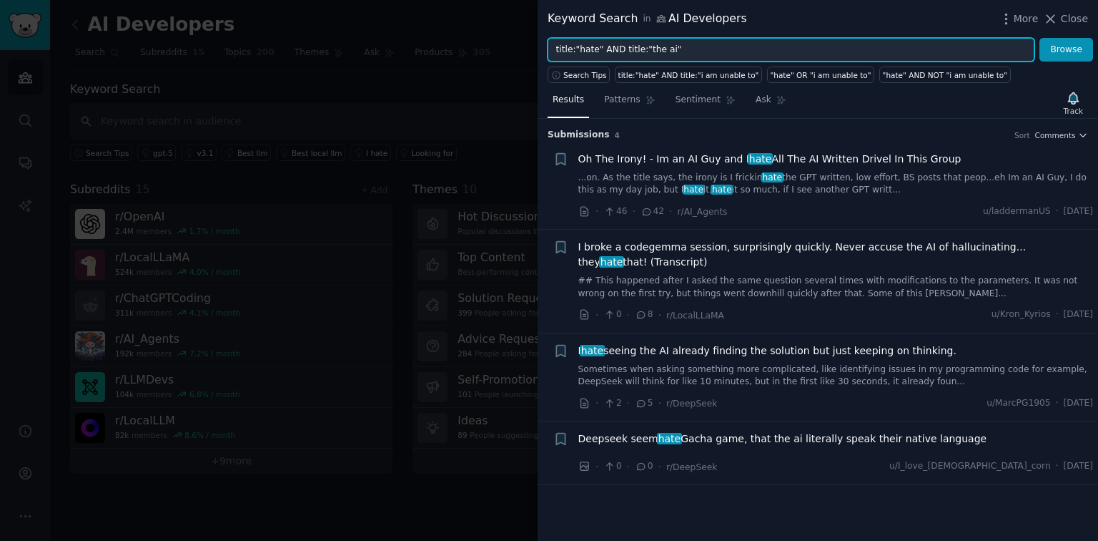
drag, startPoint x: 661, startPoint y: 52, endPoint x: 640, endPoint y: 54, distance: 20.8
click at [640, 54] on input "title:"hate" AND title:"the ai"" at bounding box center [791, 50] width 487 height 24
click at [1040, 38] on button "Browse" at bounding box center [1067, 50] width 54 height 24
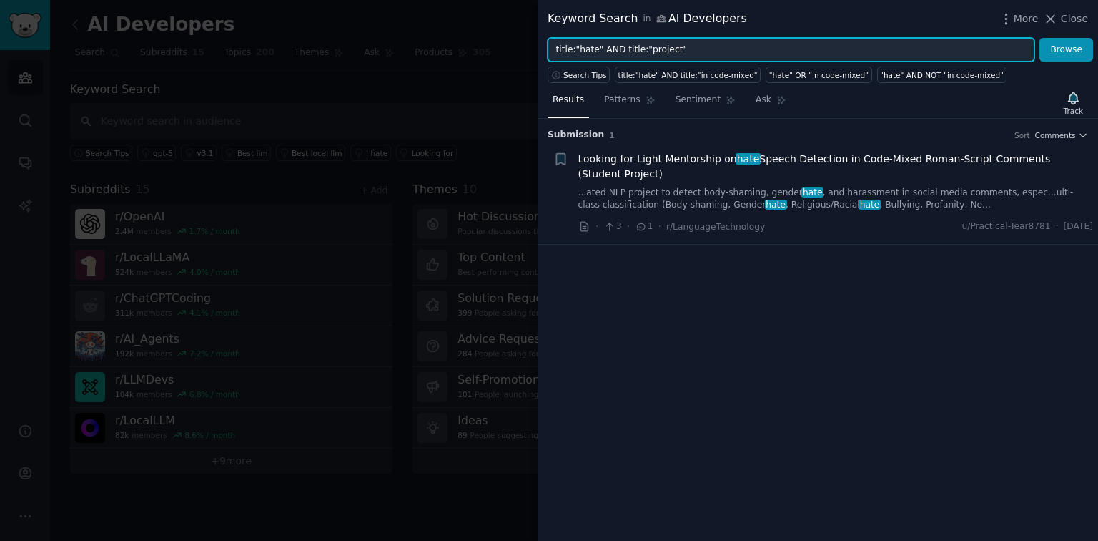
drag, startPoint x: 684, startPoint y: 54, endPoint x: 456, endPoint y: 36, distance: 228.1
click at [456, 36] on div "Keyword Search in AI Developers More Close title:"hate" AND title:"project" Bro…" at bounding box center [549, 270] width 1098 height 541
type input "hate"
click at [1040, 38] on button "Browse" at bounding box center [1067, 50] width 54 height 24
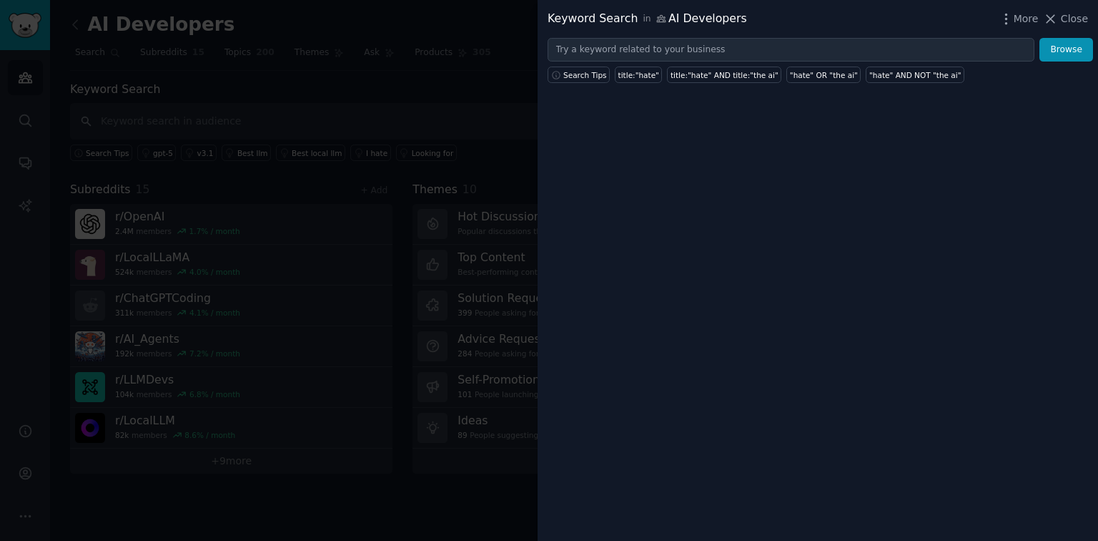
click at [309, 216] on div at bounding box center [549, 270] width 1098 height 541
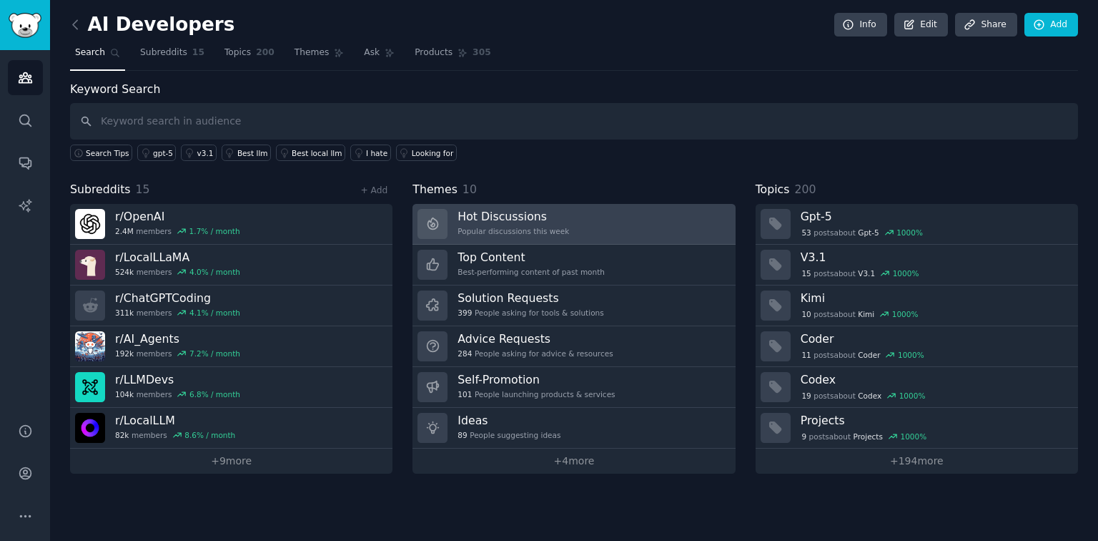
click at [584, 232] on link "Hot Discussions Popular discussions this week" at bounding box center [574, 224] width 323 height 41
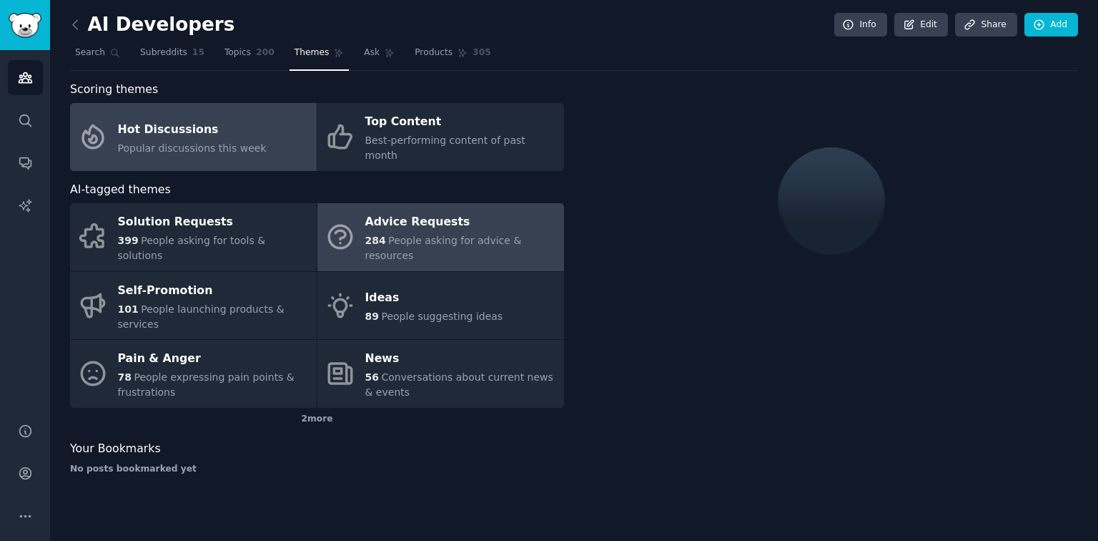
click at [418, 211] on div "Advice Requests" at bounding box center [461, 222] width 192 height 23
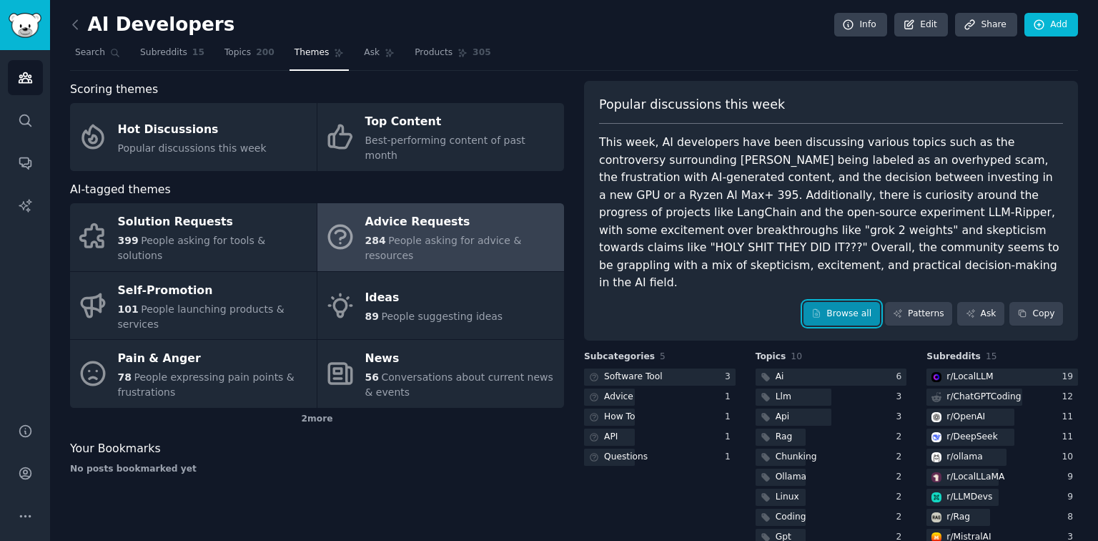
click at [845, 302] on link "Browse all" at bounding box center [842, 314] width 77 height 24
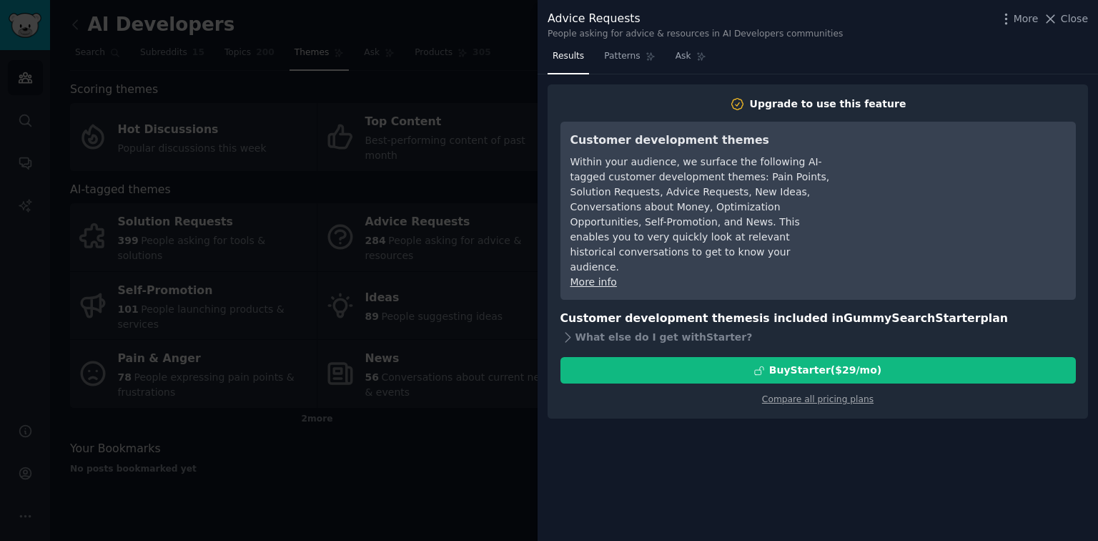
click at [485, 114] on div at bounding box center [549, 270] width 1098 height 541
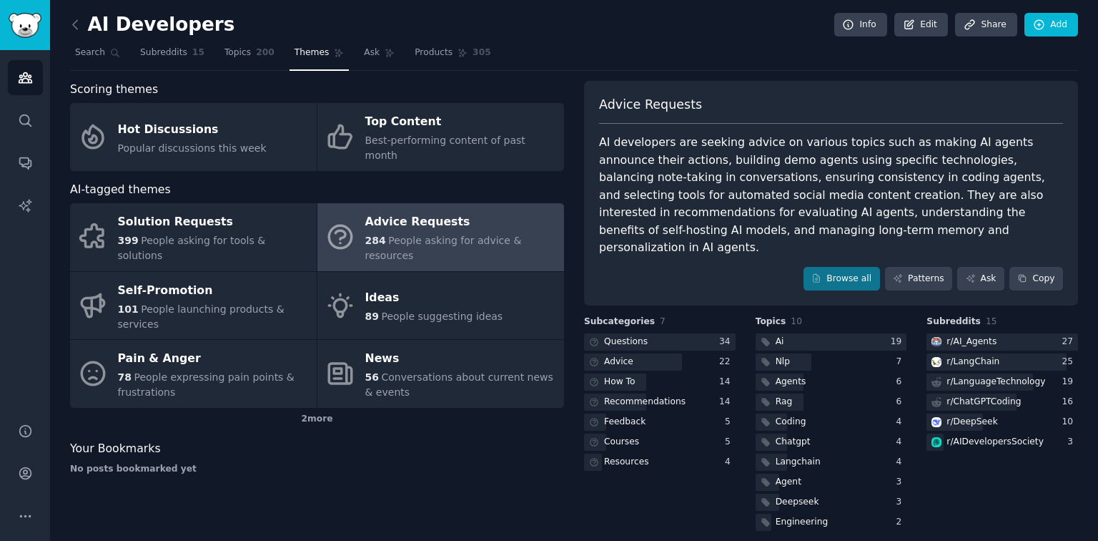
click at [378, 203] on link "Advice Requests 284 People asking for advice & resources" at bounding box center [441, 237] width 247 height 68
click at [865, 267] on link "Browse all" at bounding box center [842, 279] width 77 height 24
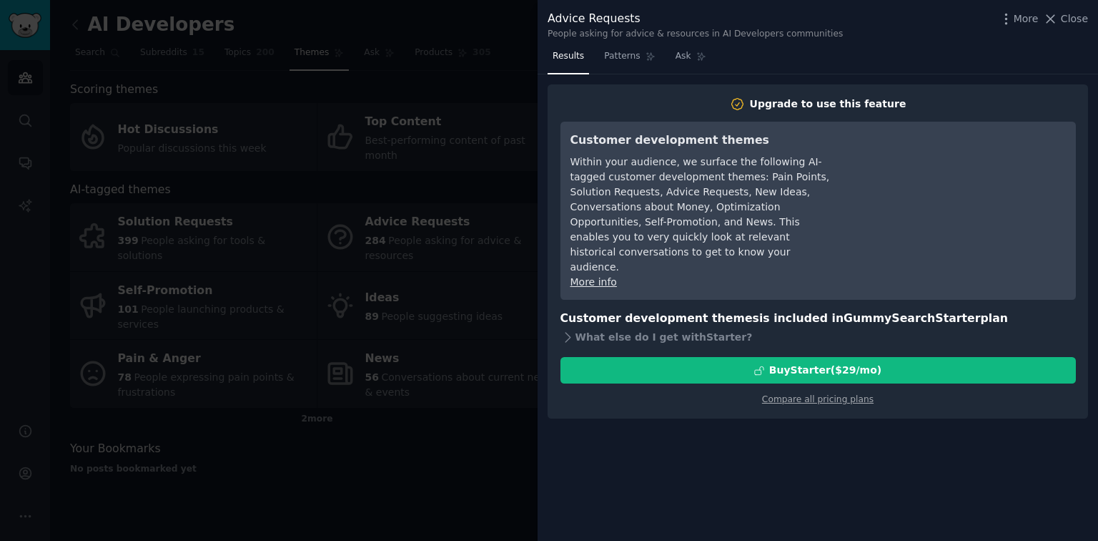
click at [364, 223] on div at bounding box center [549, 270] width 1098 height 541
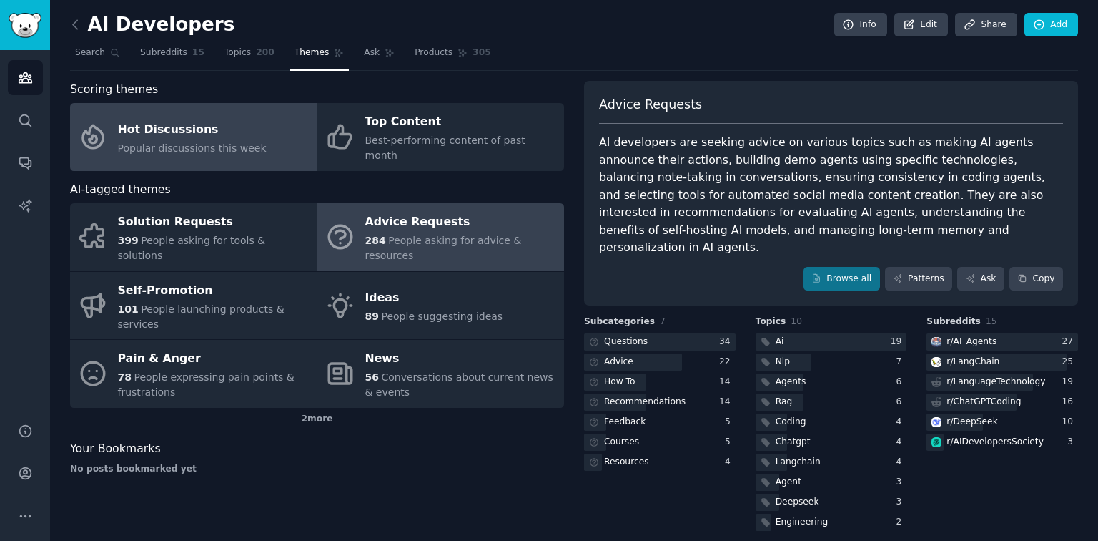
click at [235, 142] on span "Popular discussions this week" at bounding box center [192, 147] width 149 height 11
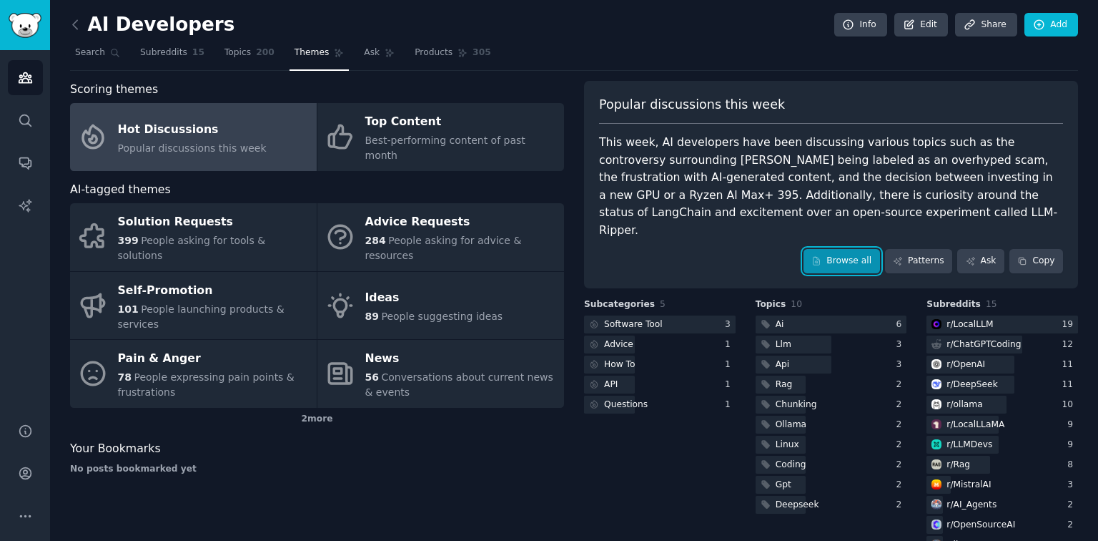
click at [855, 249] on link "Browse all" at bounding box center [842, 261] width 77 height 24
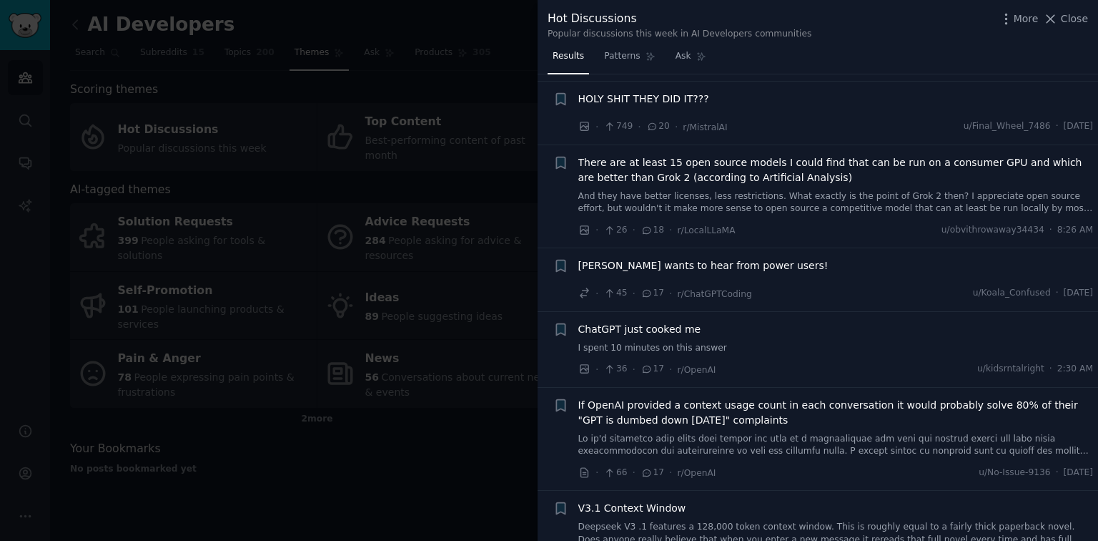
scroll to position [1716, 0]
